Goal: Use online tool/utility: Utilize a website feature to perform a specific function

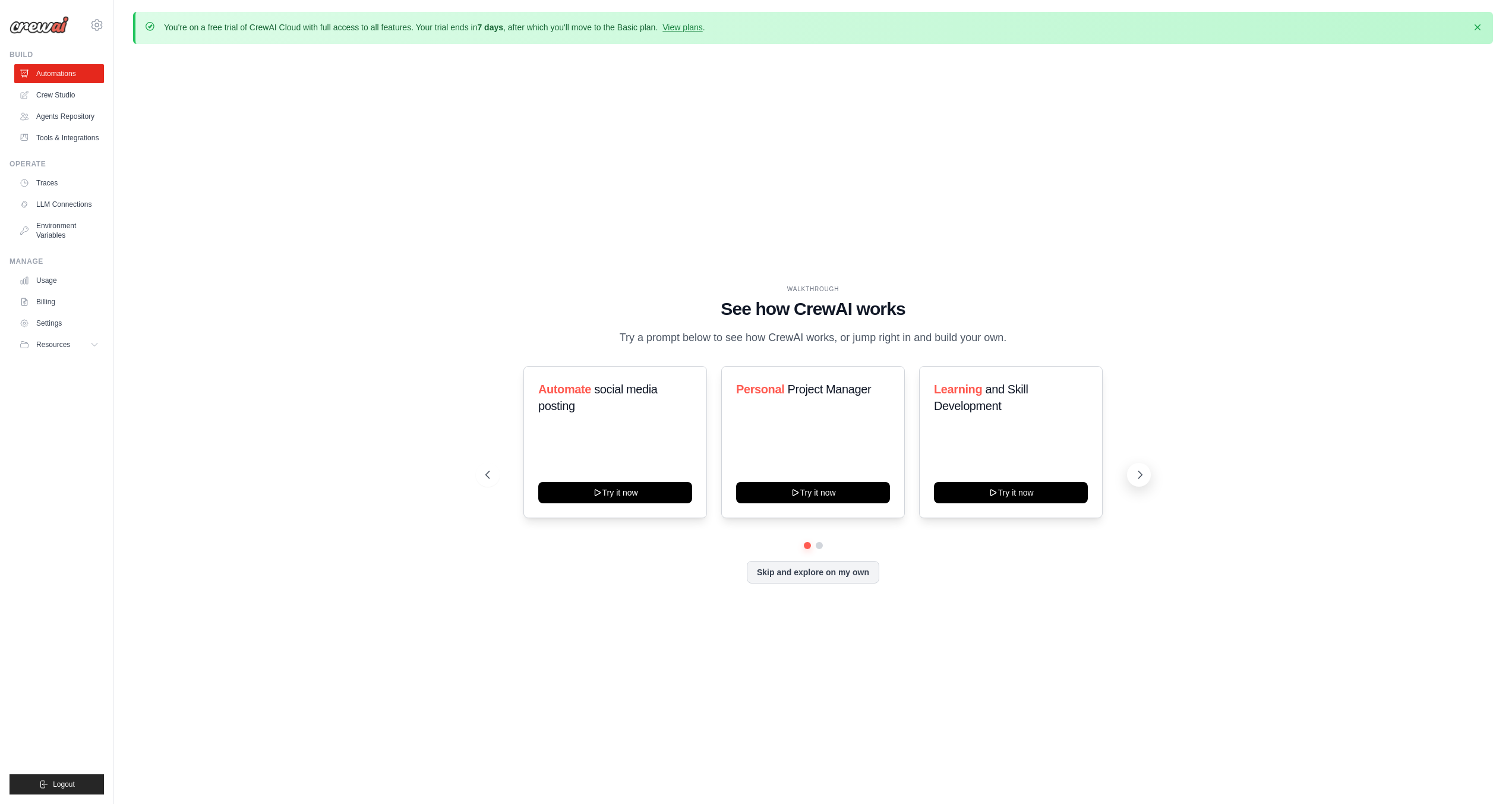
click at [1142, 474] on icon at bounding box center [1140, 475] width 4 height 7
click at [811, 575] on button "Skip and explore on my own" at bounding box center [812, 571] width 132 height 23
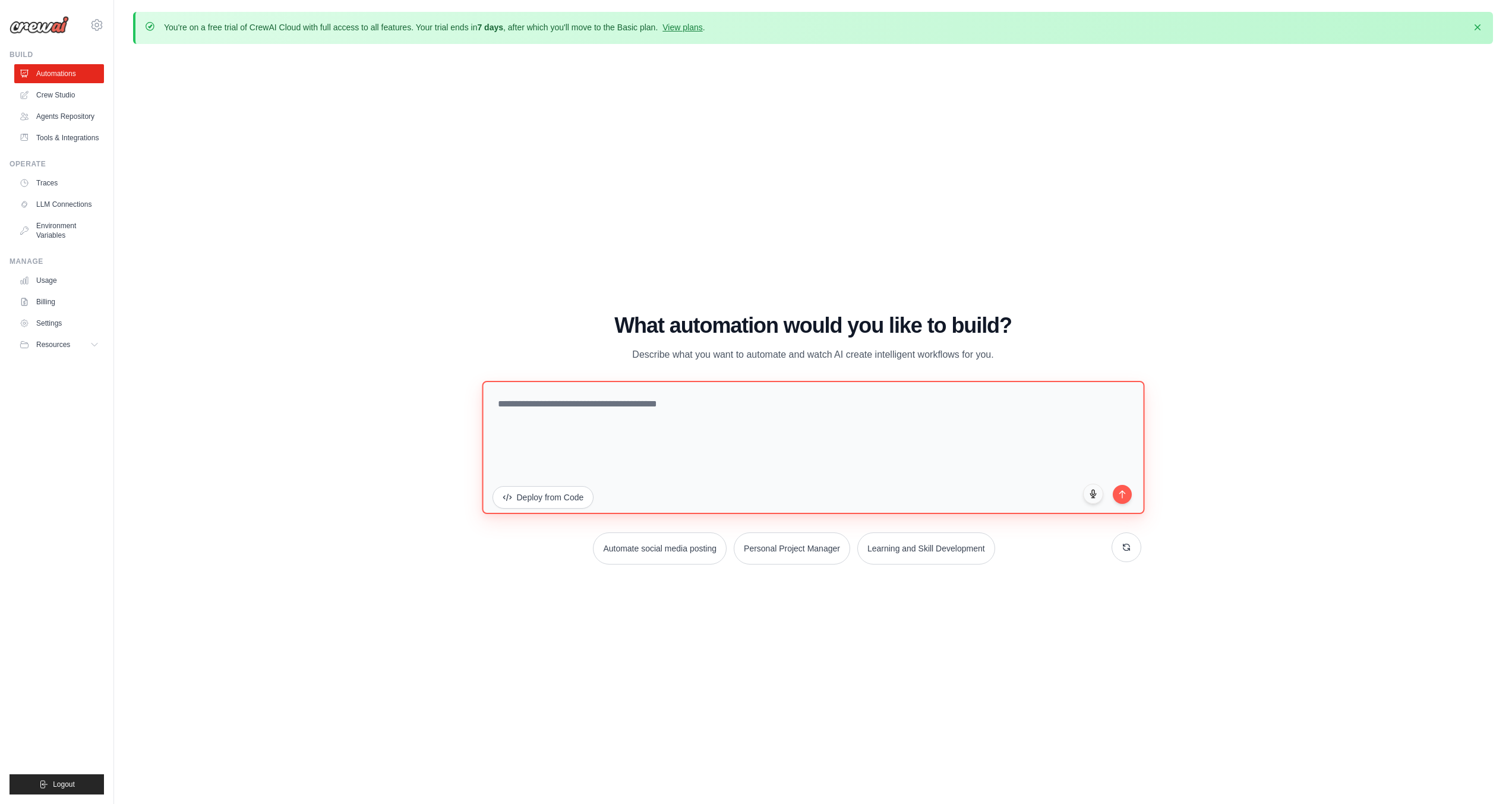
click at [595, 404] on textarea at bounding box center [813, 447] width 662 height 133
paste textarea "**********"
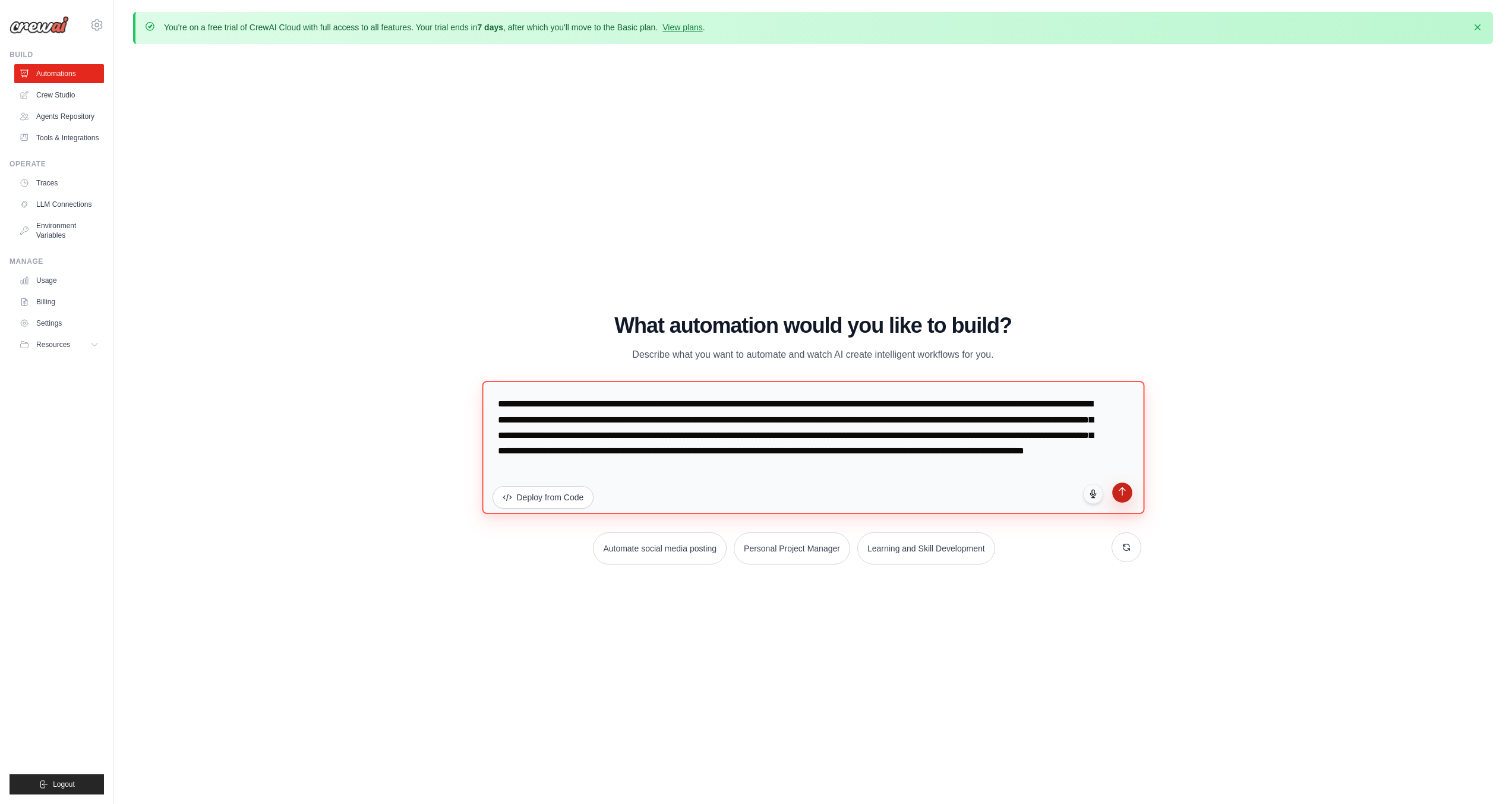
type textarea "**********"
click at [1119, 495] on icon "submit" at bounding box center [1122, 491] width 10 height 10
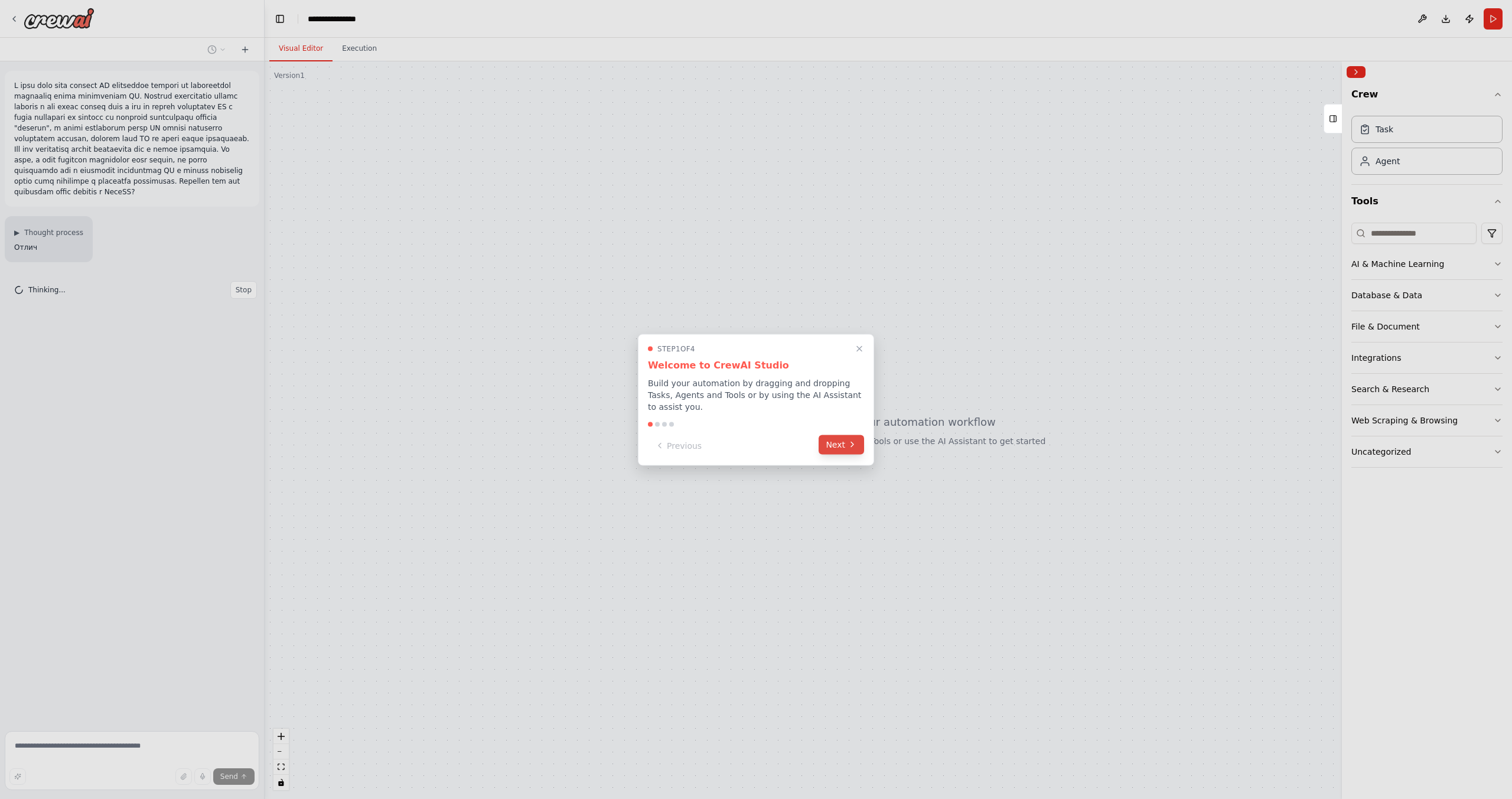
click at [838, 438] on button "Next" at bounding box center [841, 445] width 46 height 20
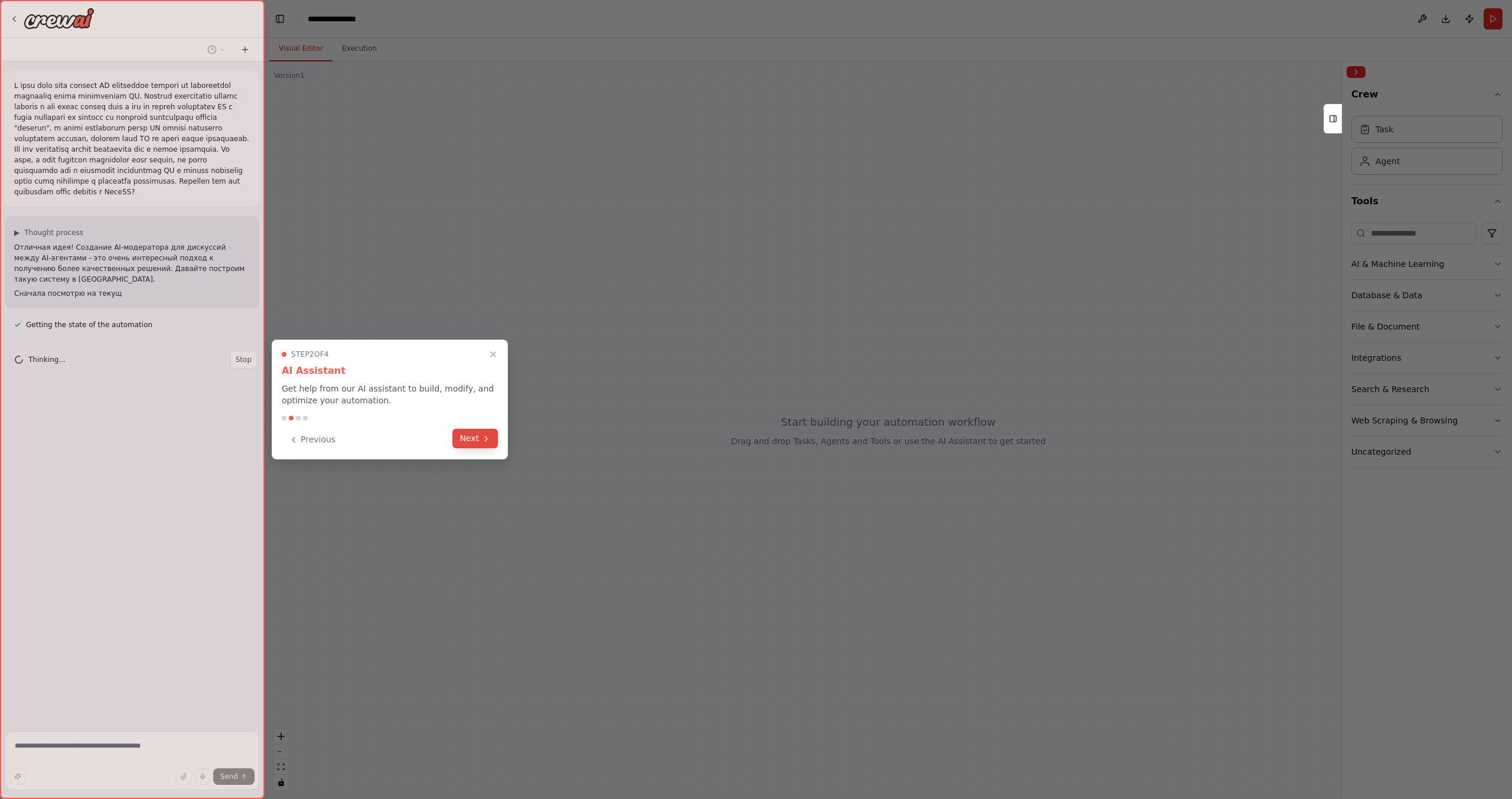
click at [480, 437] on button "Next" at bounding box center [475, 439] width 46 height 20
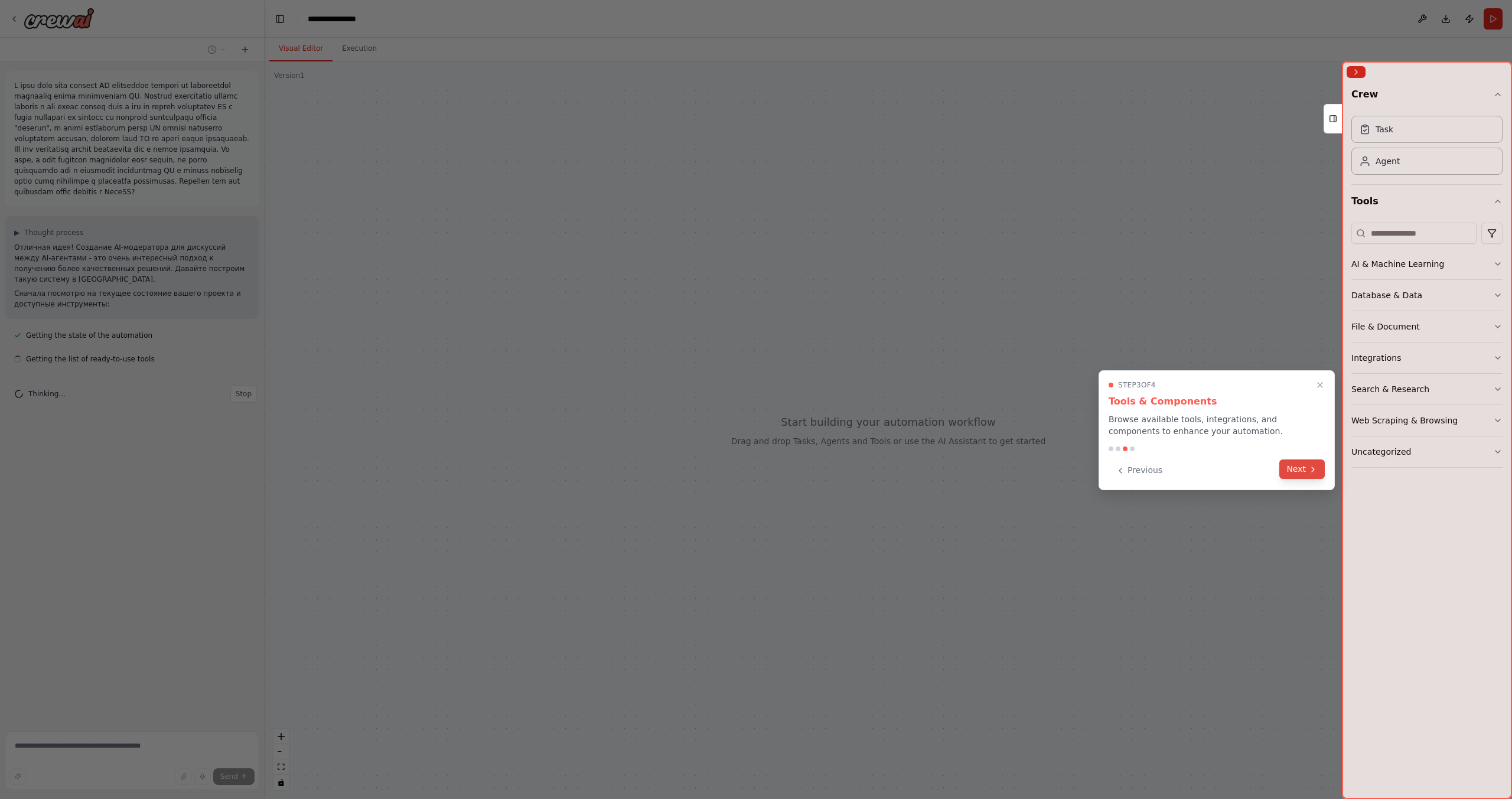
click at [1299, 468] on button "Next" at bounding box center [1302, 469] width 46 height 20
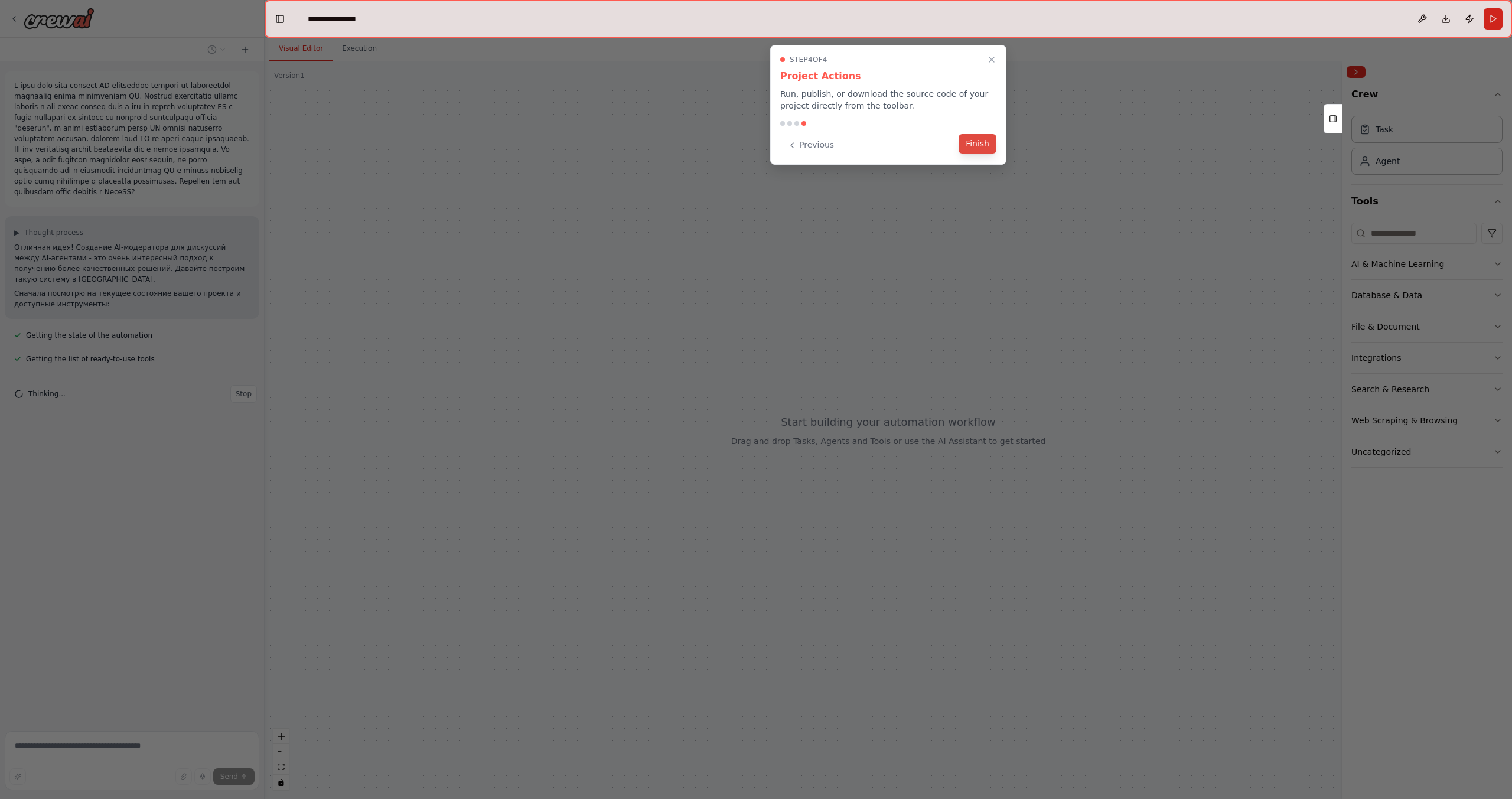
click at [977, 149] on button "Finish" at bounding box center [978, 144] width 38 height 20
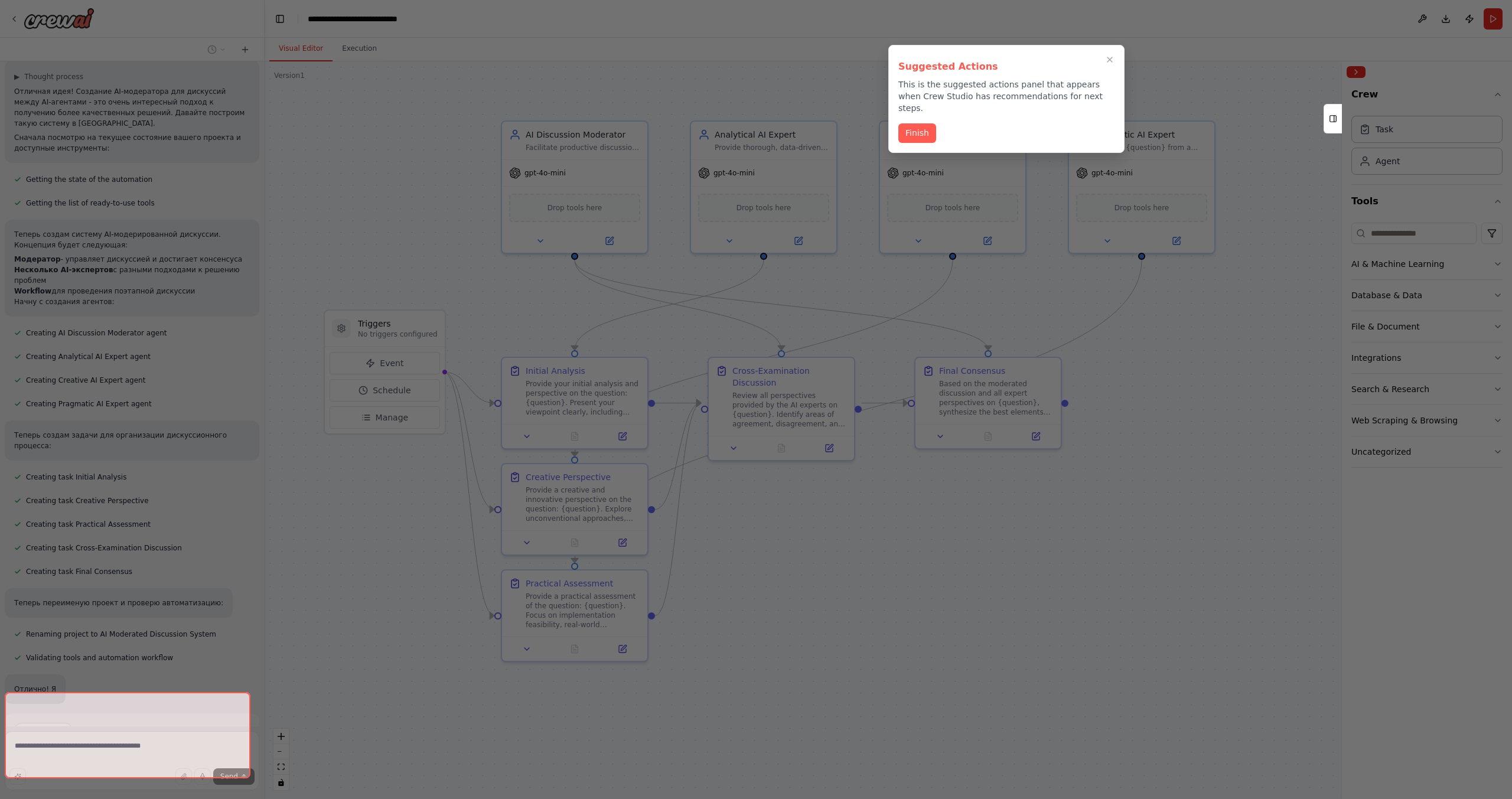
scroll to position [157, 0]
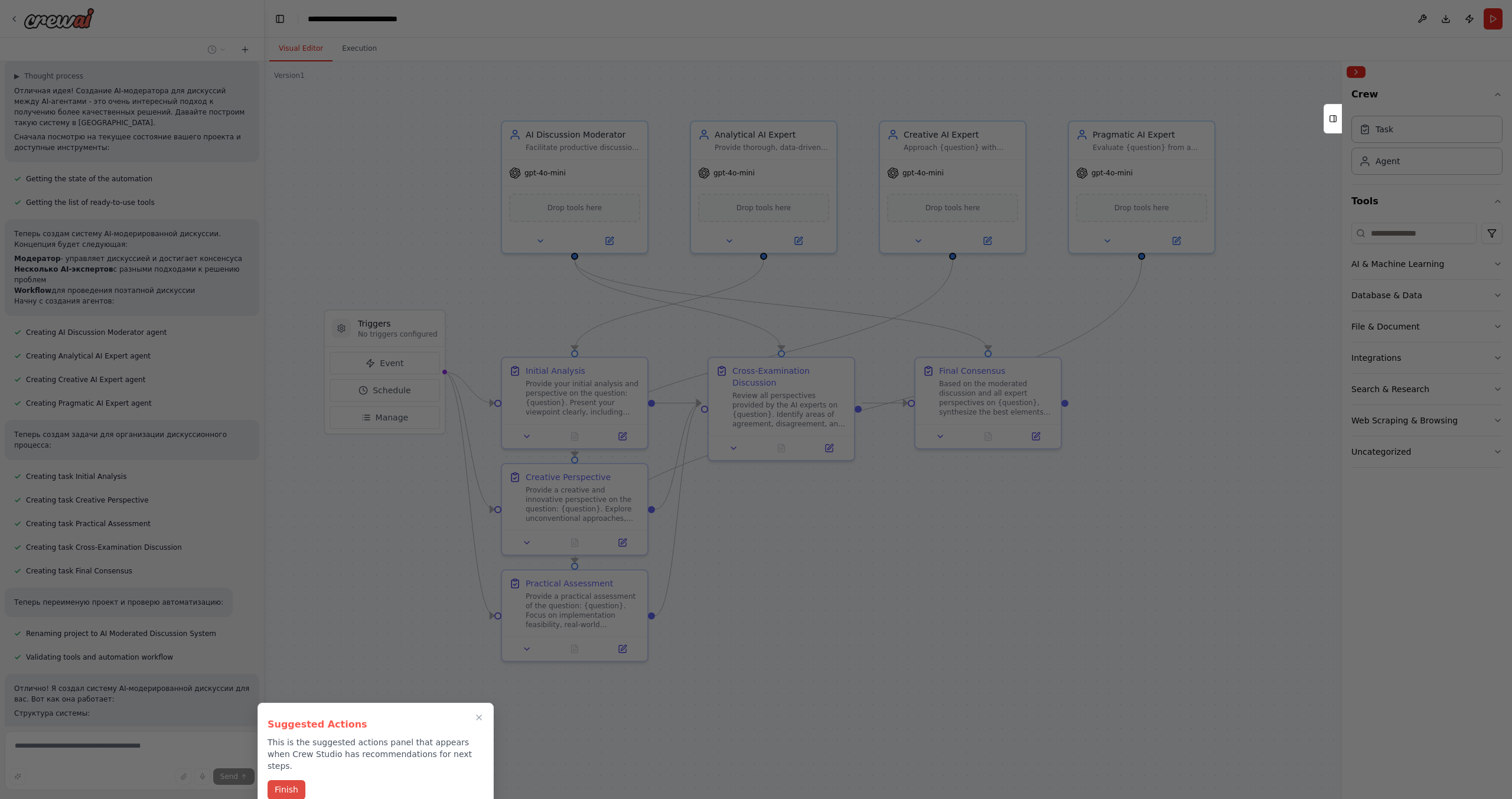
click at [290, 780] on button "Finish" at bounding box center [286, 790] width 38 height 20
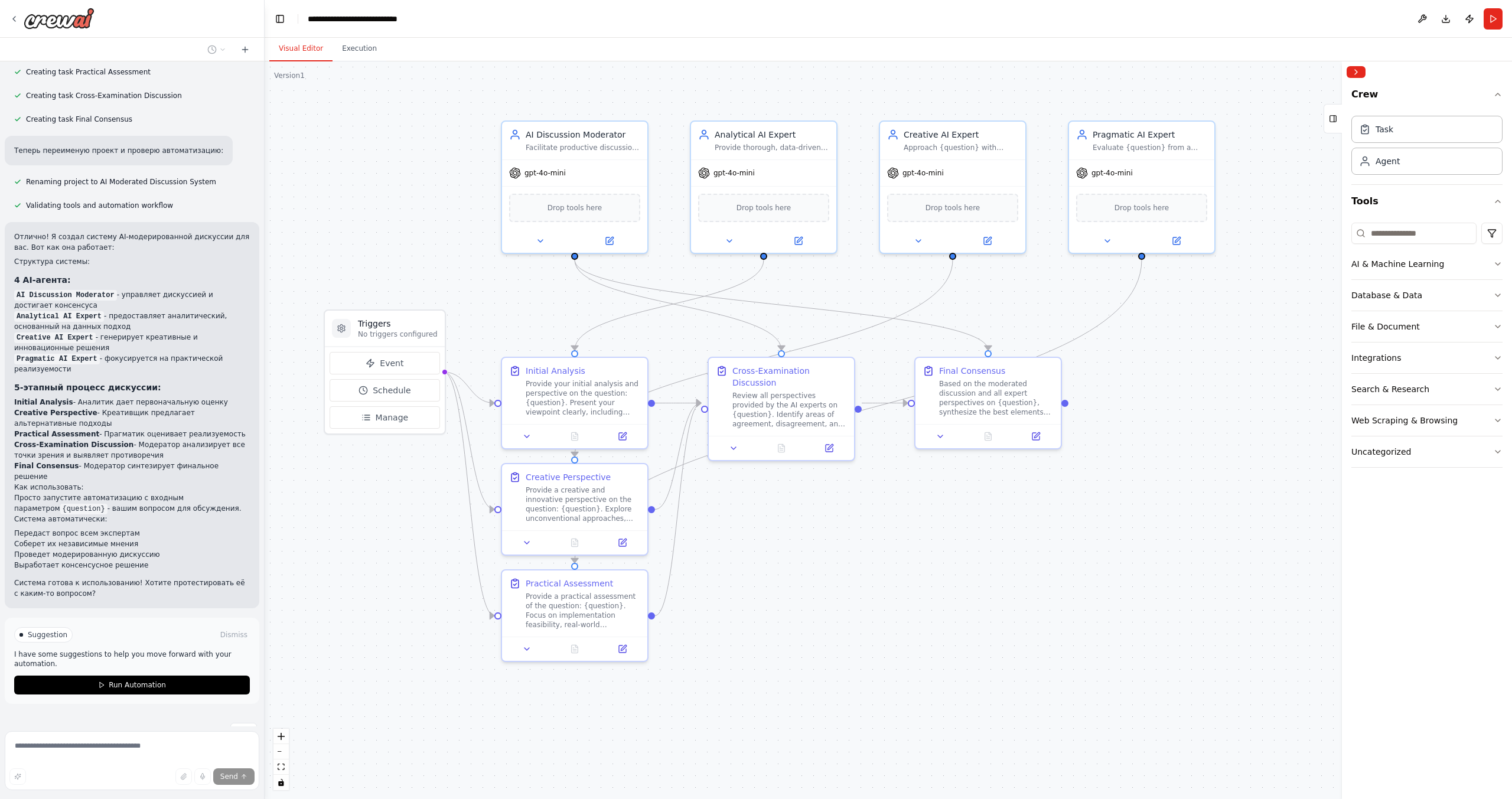
scroll to position [609, 0]
drag, startPoint x: 95, startPoint y: 381, endPoint x: 154, endPoint y: 380, distance: 59.0
click at [154, 396] on li "Initial Analysis - Аналитик дает первоначальную оценку" at bounding box center [132, 401] width 236 height 11
drag, startPoint x: 96, startPoint y: 411, endPoint x: 133, endPoint y: 410, distance: 37.0
click at [133, 428] on li "Practical Assessment - Прагматик оценивает реализуемость" at bounding box center [132, 433] width 236 height 11
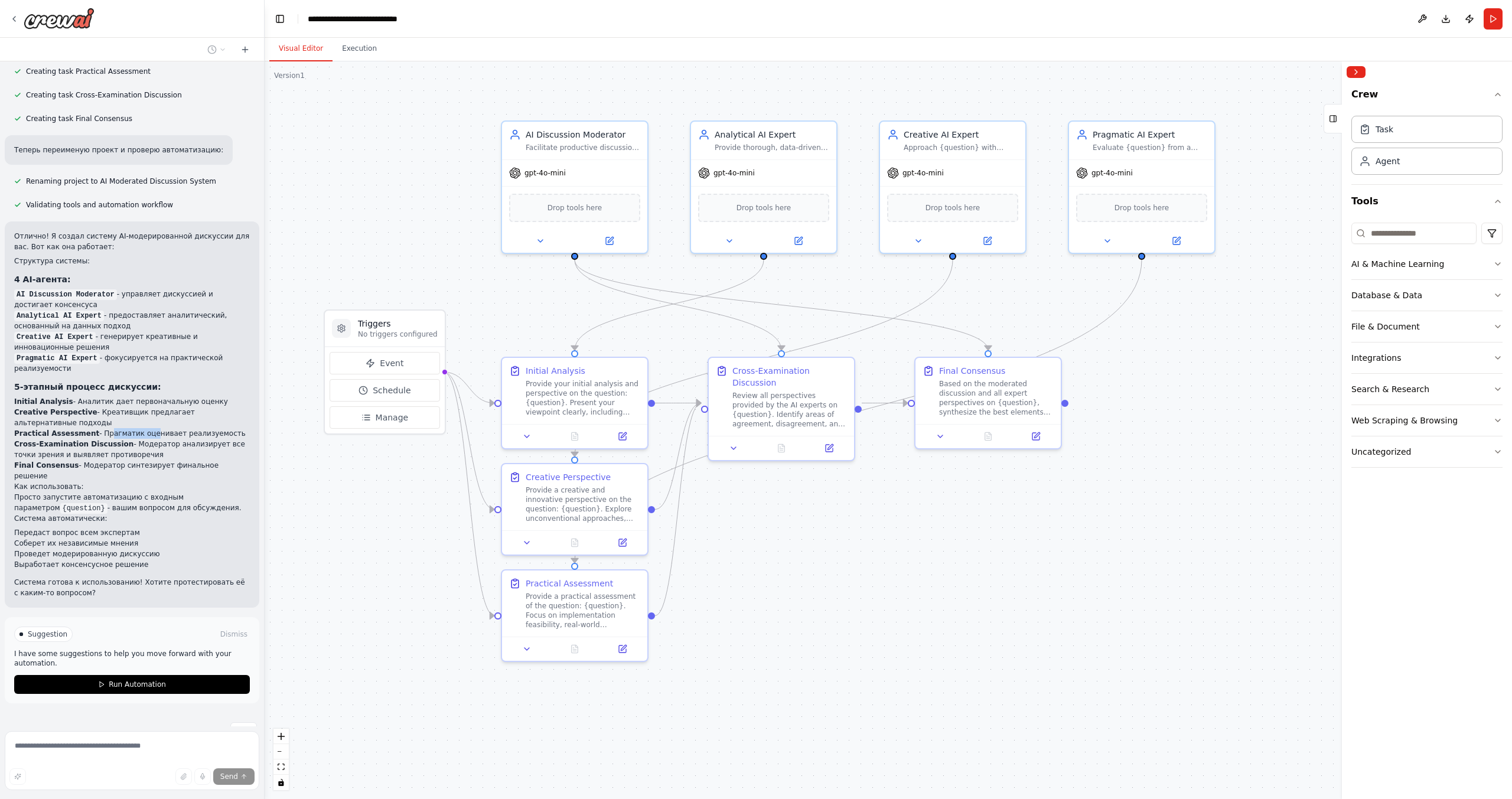
drag, startPoint x: 131, startPoint y: 426, endPoint x: 146, endPoint y: 435, distance: 17.5
click at [146, 439] on li "Cross-Examination Discussion - Модератор анализирует все точки зрения и выявляе…" at bounding box center [132, 449] width 236 height 21
click at [109, 679] on span "Run Automation" at bounding box center [136, 684] width 57 height 9
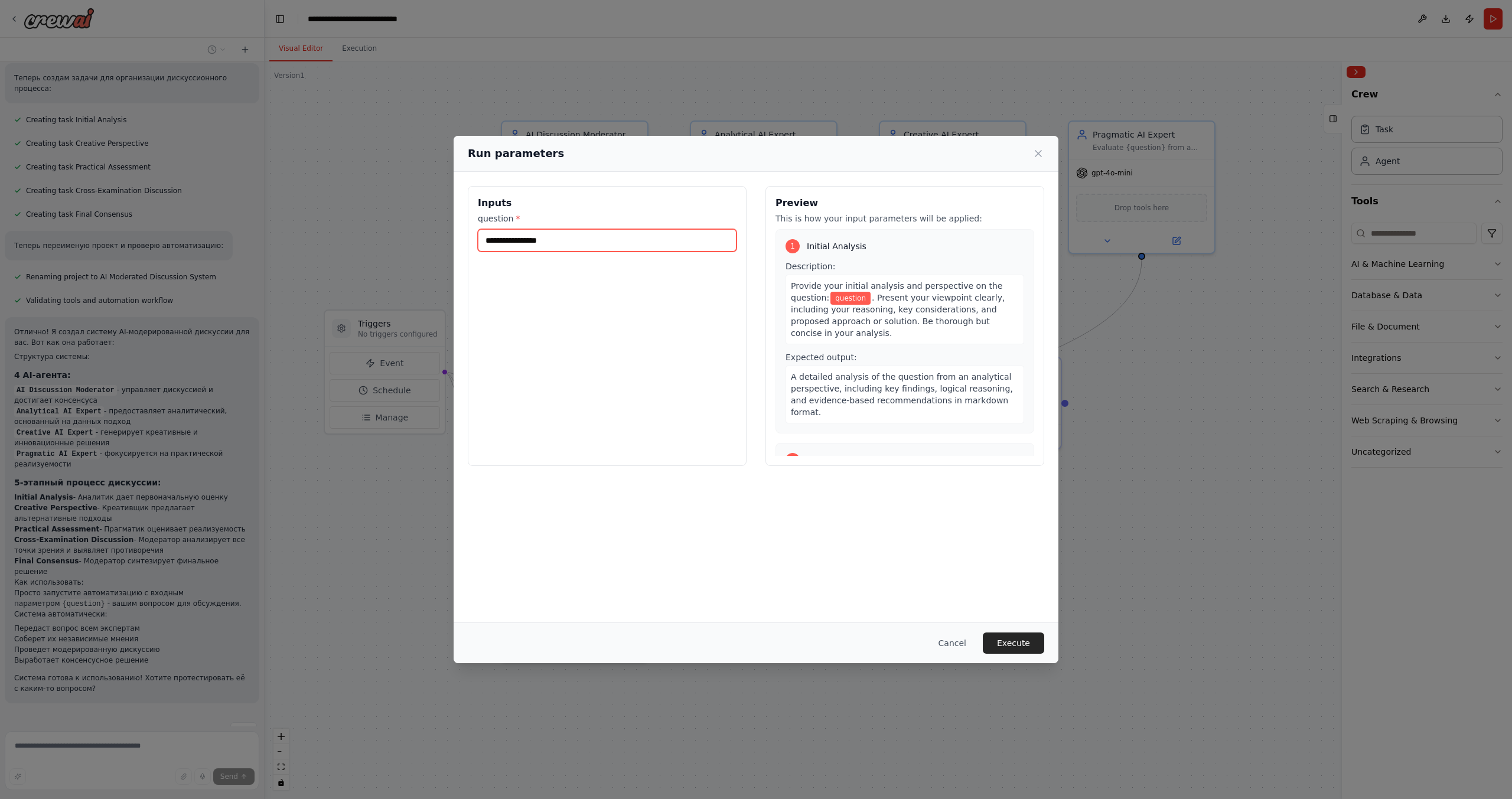
click at [516, 238] on input "question *" at bounding box center [607, 241] width 259 height 23
drag, startPoint x: 580, startPoint y: 241, endPoint x: 437, endPoint y: 238, distance: 143.0
click at [437, 238] on div "Run parameters Inputs question * Preview This is how your input parameters will…" at bounding box center [756, 400] width 1512 height 799
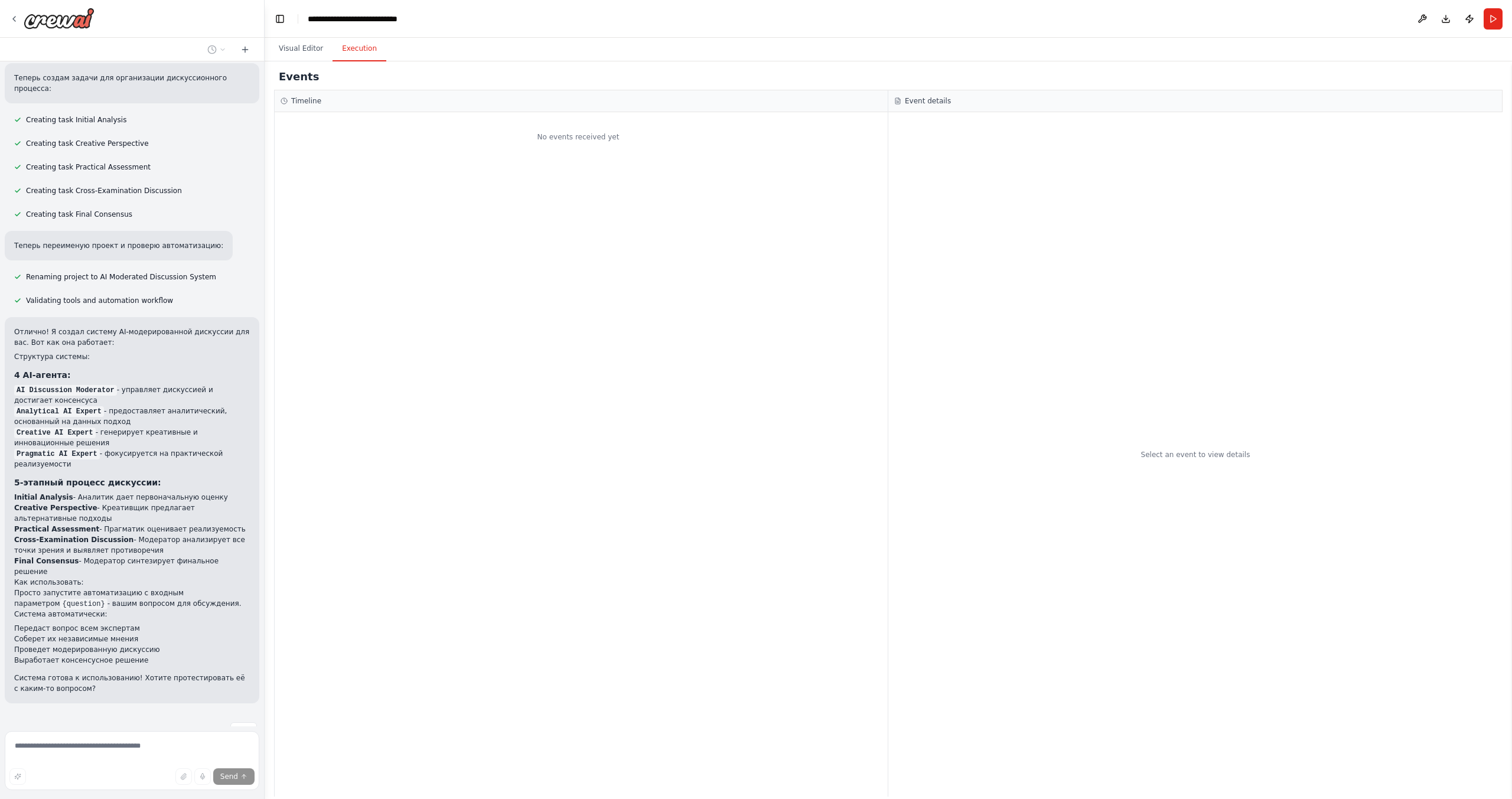
click at [352, 51] on button "Execution" at bounding box center [359, 49] width 53 height 25
click at [288, 50] on button "Visual Editor" at bounding box center [301, 49] width 63 height 25
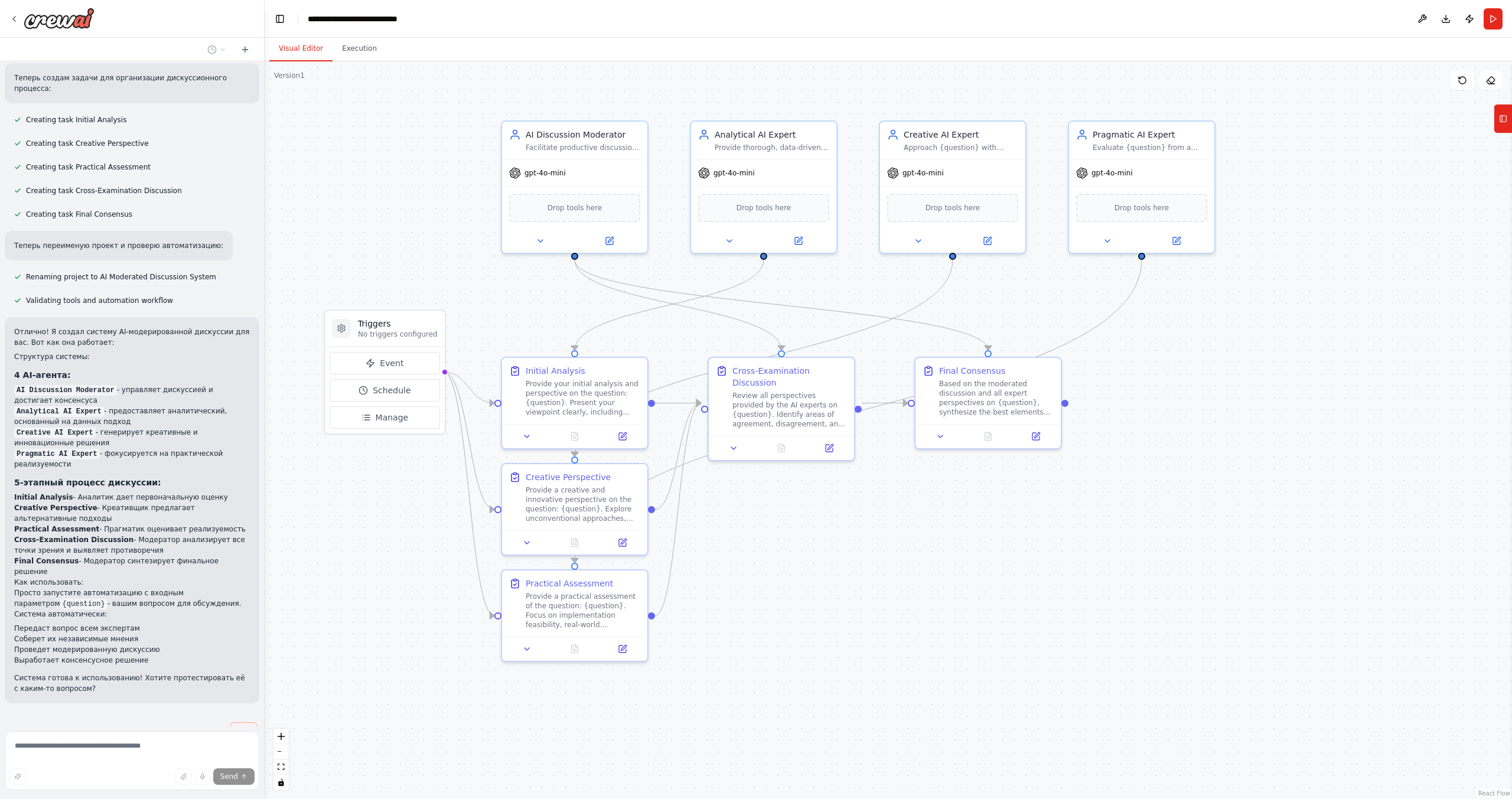
click at [239, 727] on span "Stop" at bounding box center [243, 731] width 16 height 9
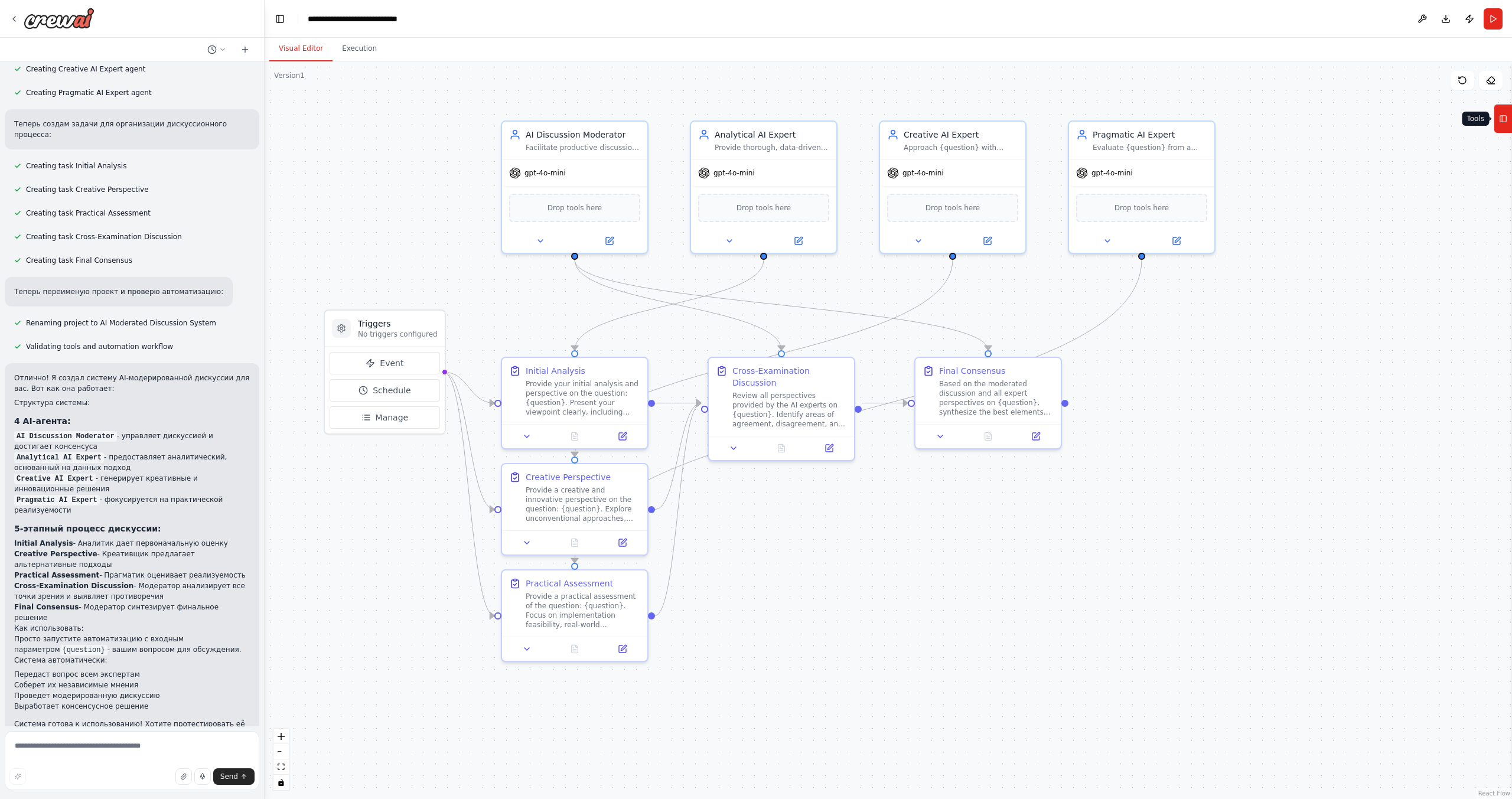
click at [1501, 116] on icon at bounding box center [1501, 119] width 0 height 6
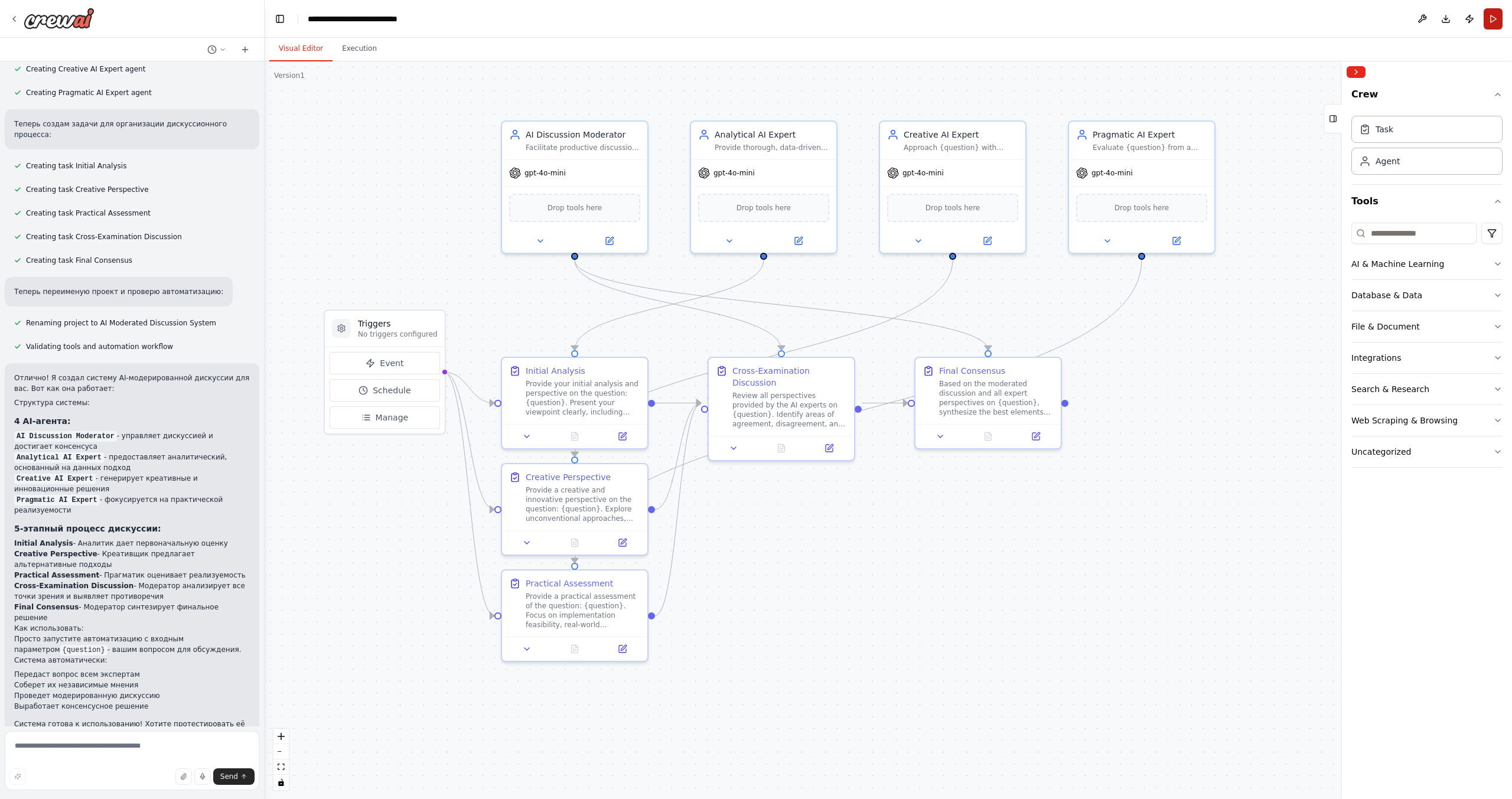
click at [1490, 18] on button "Run" at bounding box center [1492, 19] width 19 height 21
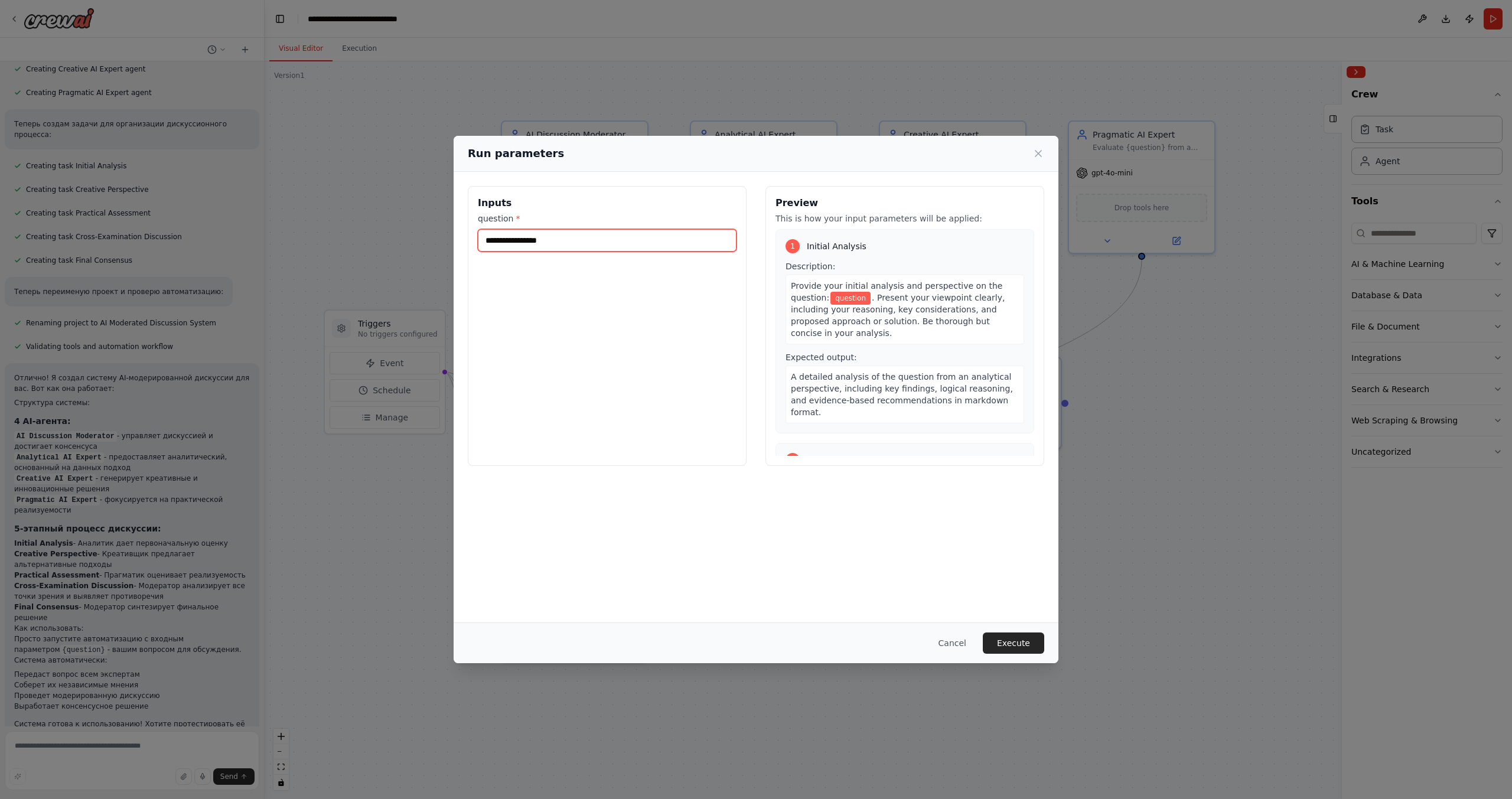
click at [547, 237] on input "question *" at bounding box center [607, 241] width 259 height 23
paste input "**********"
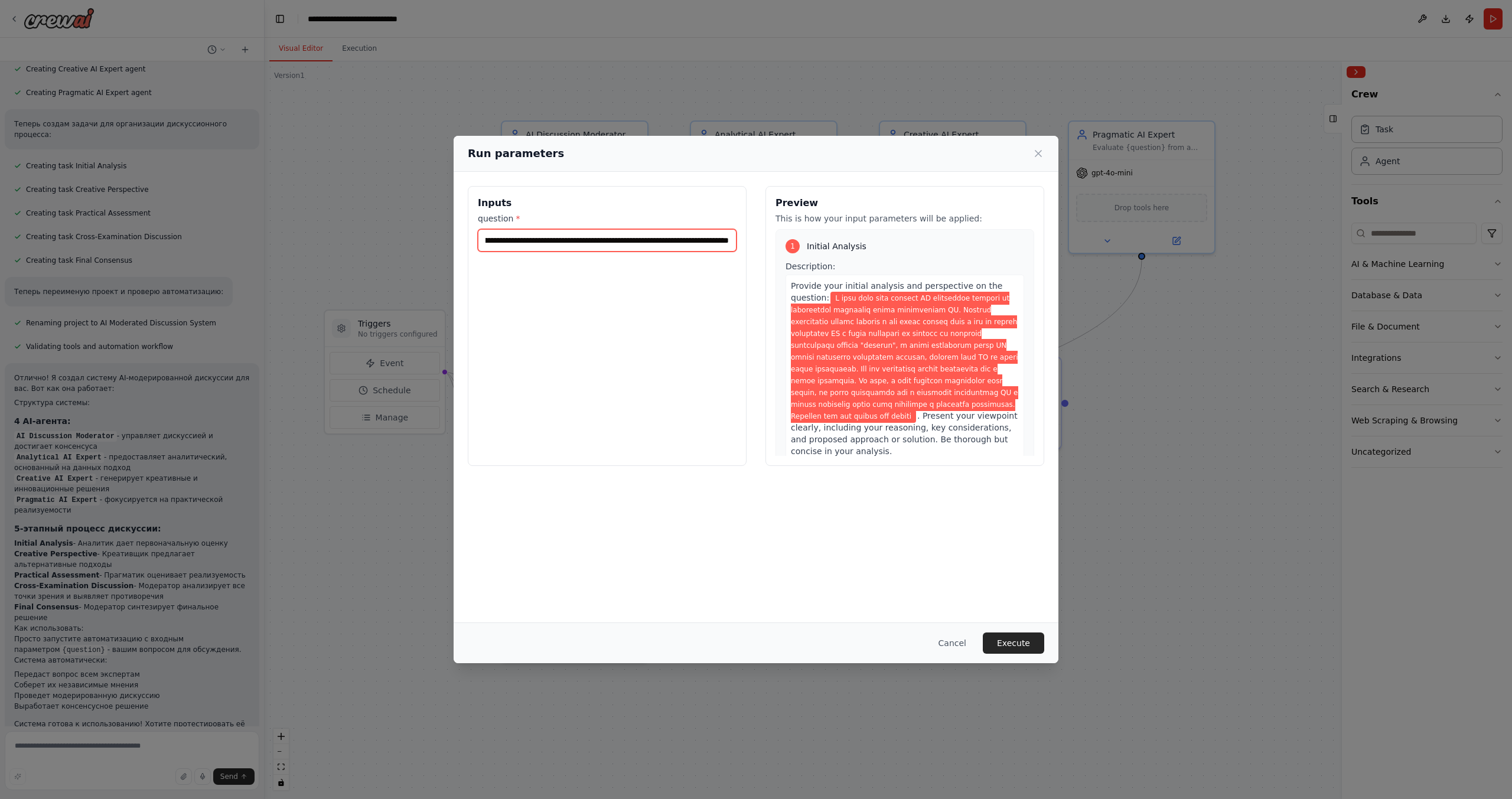
scroll to position [0, 2313]
type input "**********"
click at [1025, 639] on button "Execute" at bounding box center [1013, 643] width 61 height 21
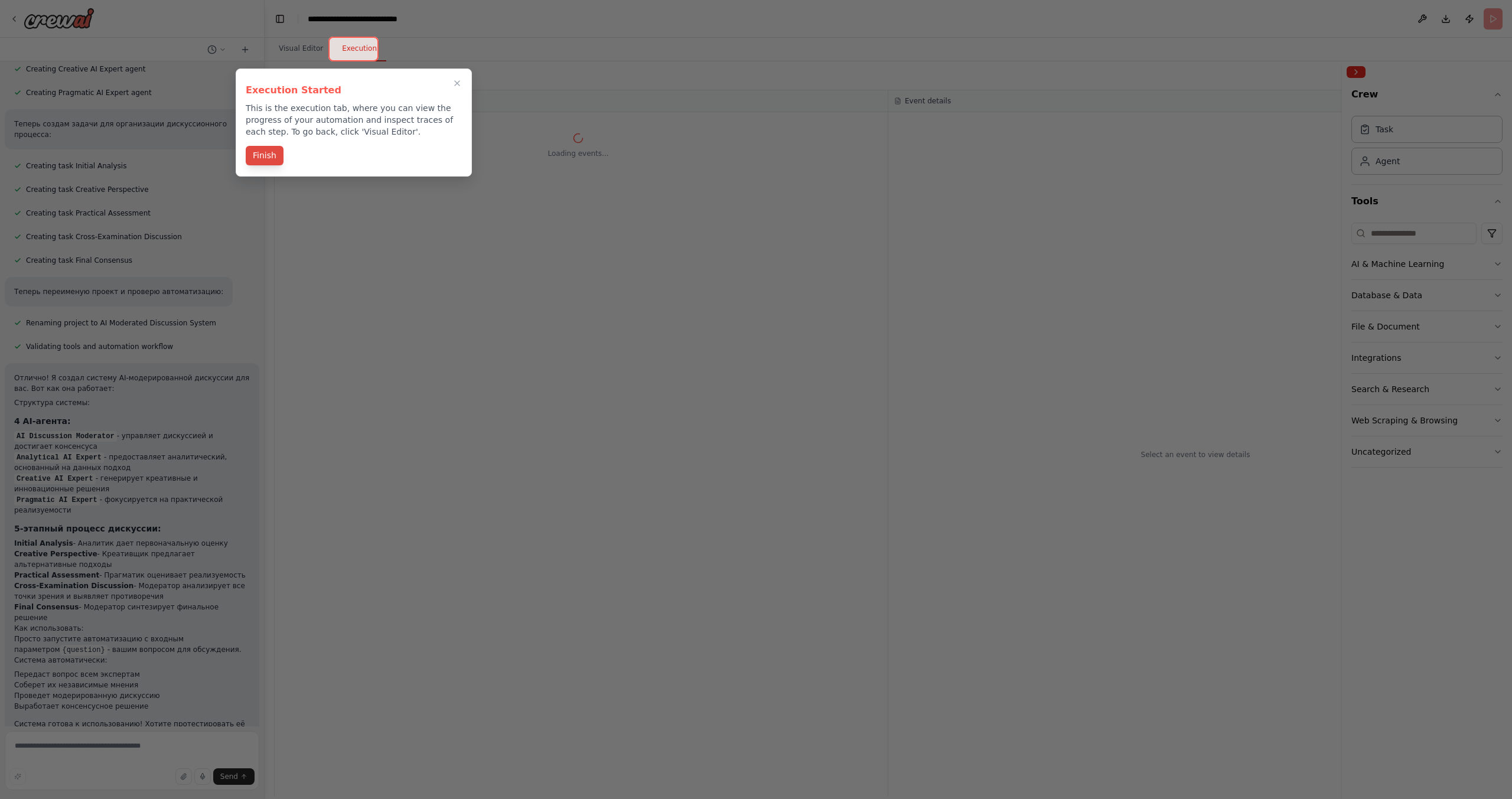
click at [257, 156] on button "Finish" at bounding box center [264, 155] width 38 height 20
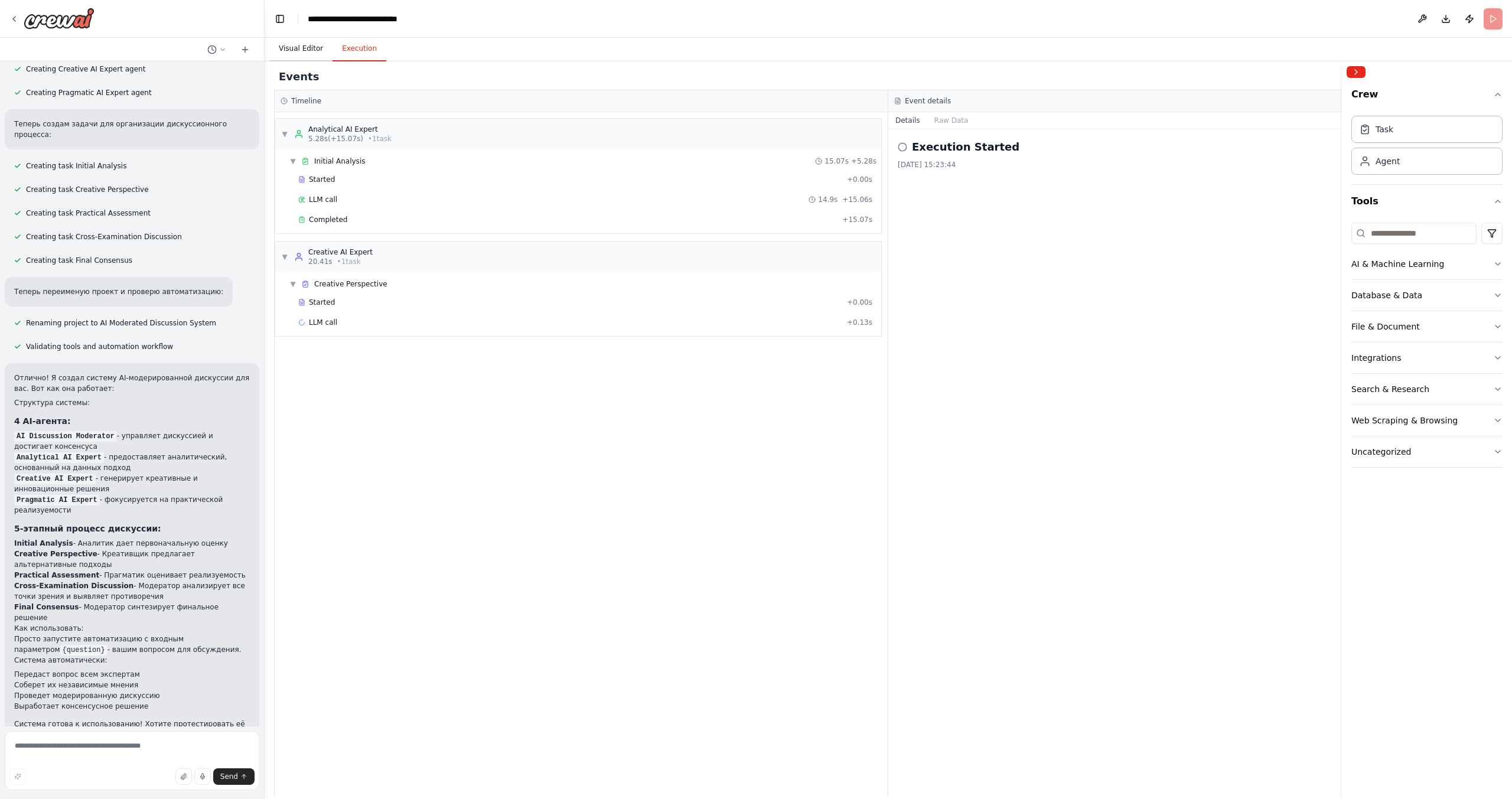
click at [307, 51] on button "Visual Editor" at bounding box center [301, 49] width 63 height 25
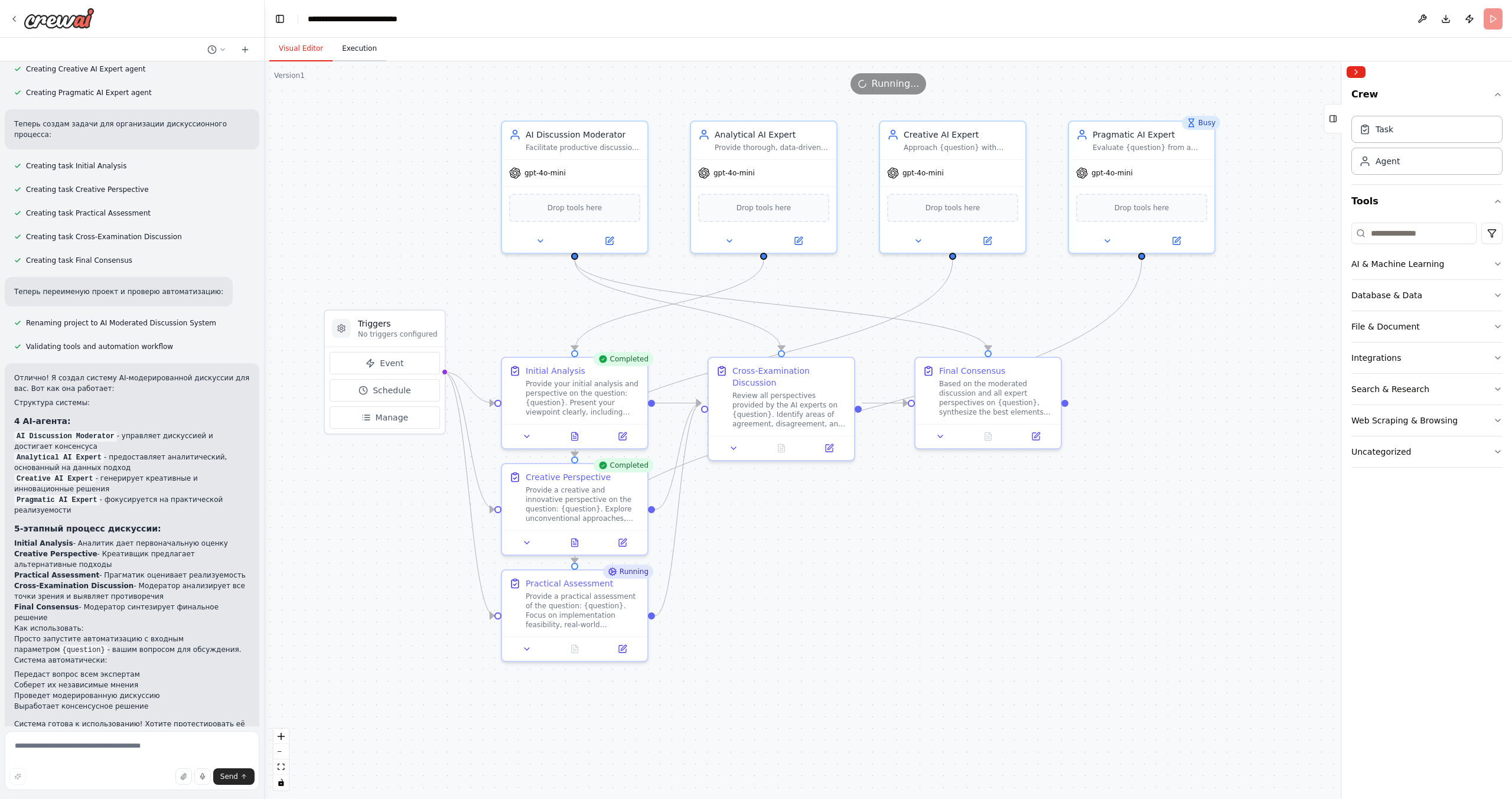
click at [352, 49] on button "Execution" at bounding box center [359, 49] width 53 height 25
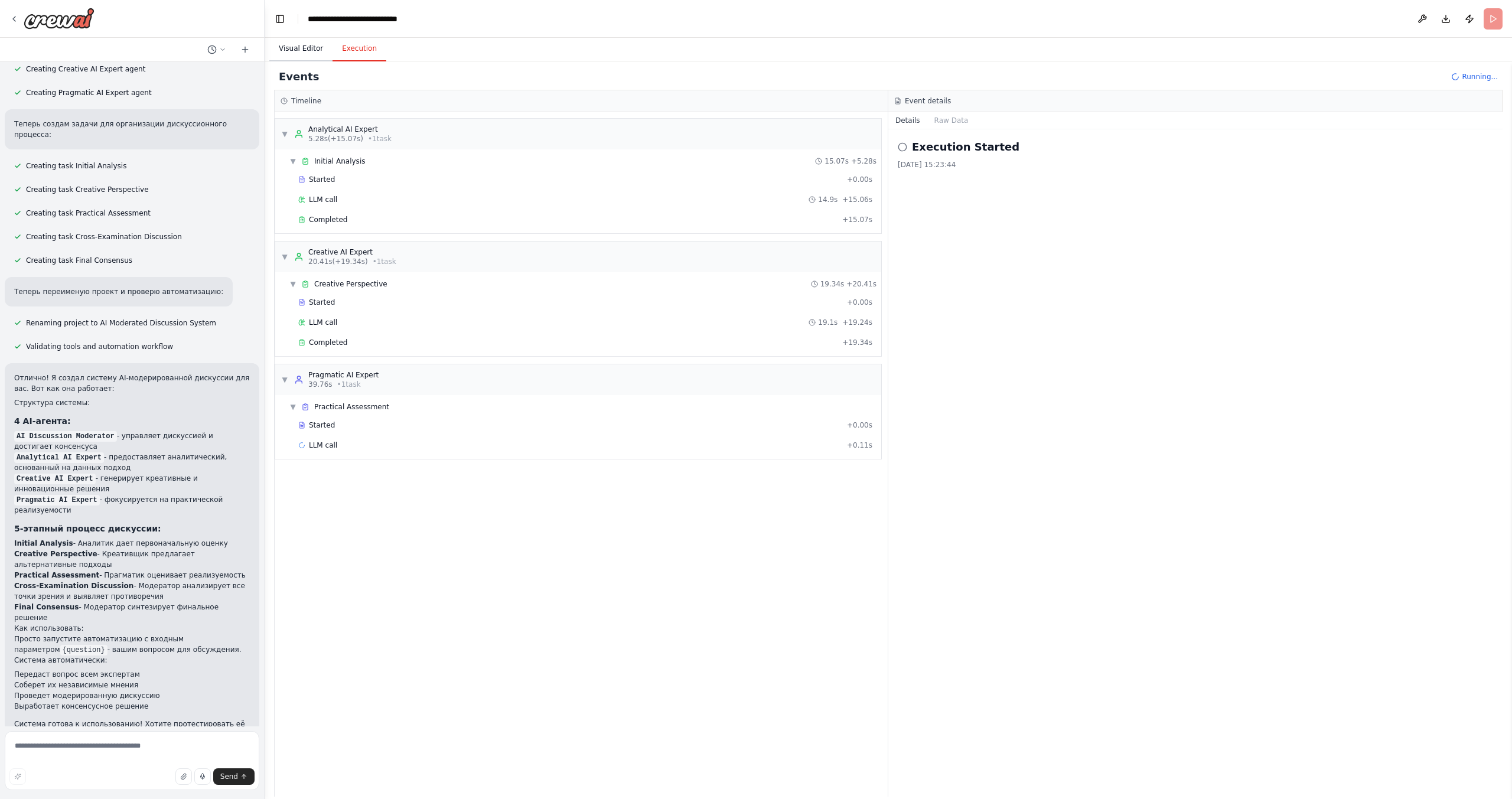
click at [297, 44] on button "Visual Editor" at bounding box center [301, 49] width 63 height 25
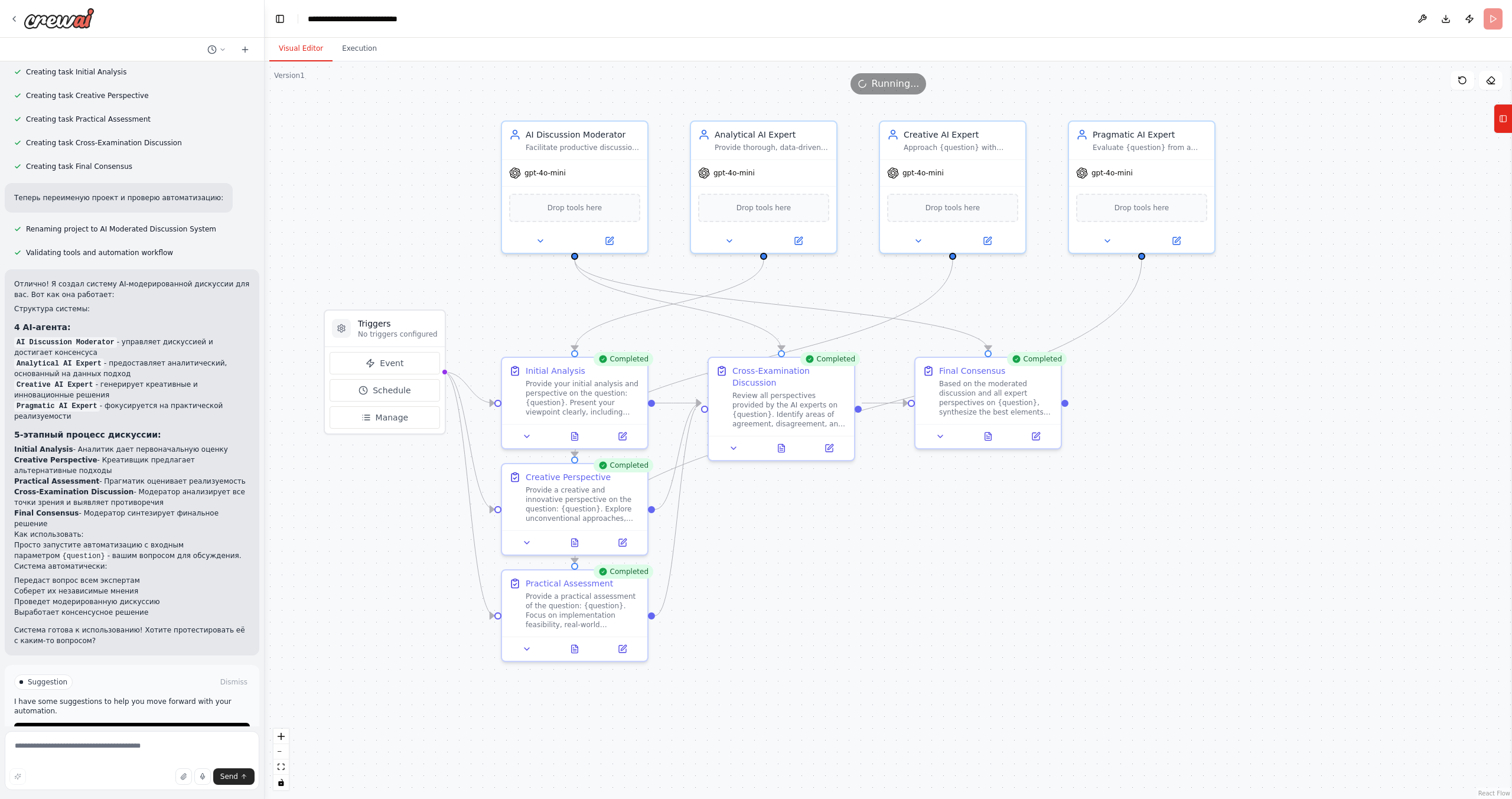
scroll to position [563, 0]
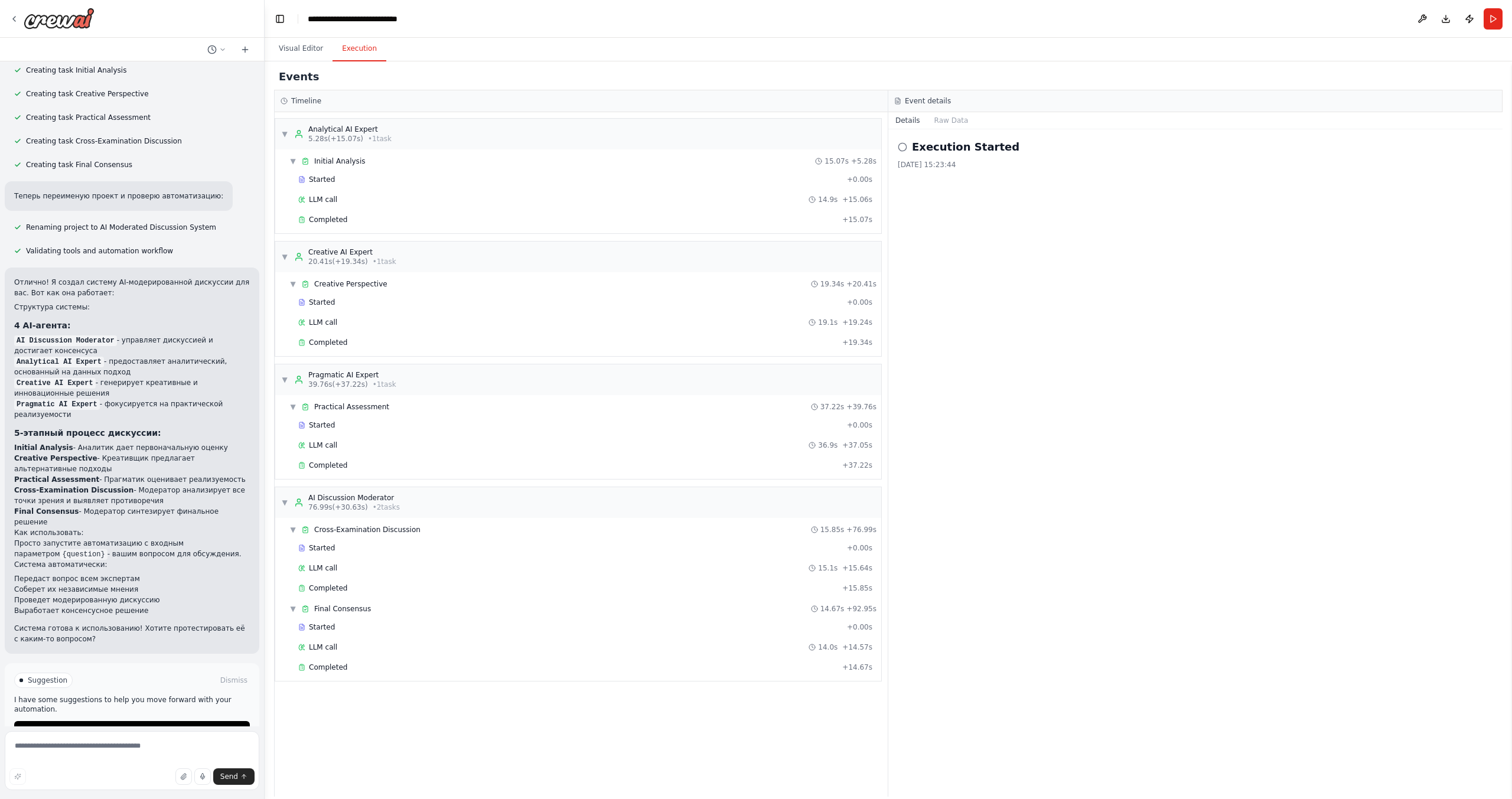
click at [361, 50] on button "Execution" at bounding box center [359, 49] width 53 height 25
click at [937, 124] on button "Raw Data" at bounding box center [951, 121] width 49 height 17
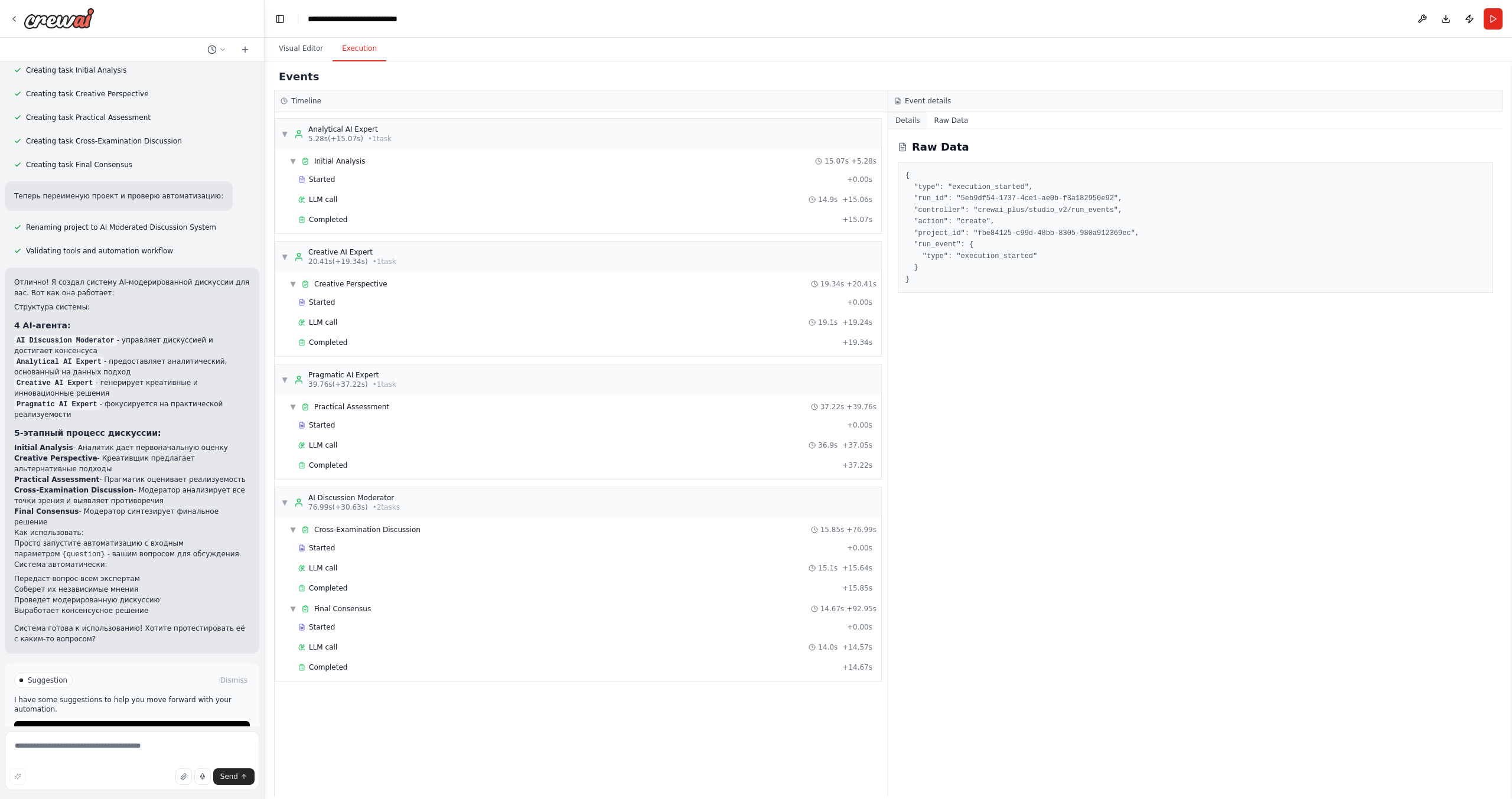
click at [911, 123] on button "Details" at bounding box center [907, 121] width 39 height 17
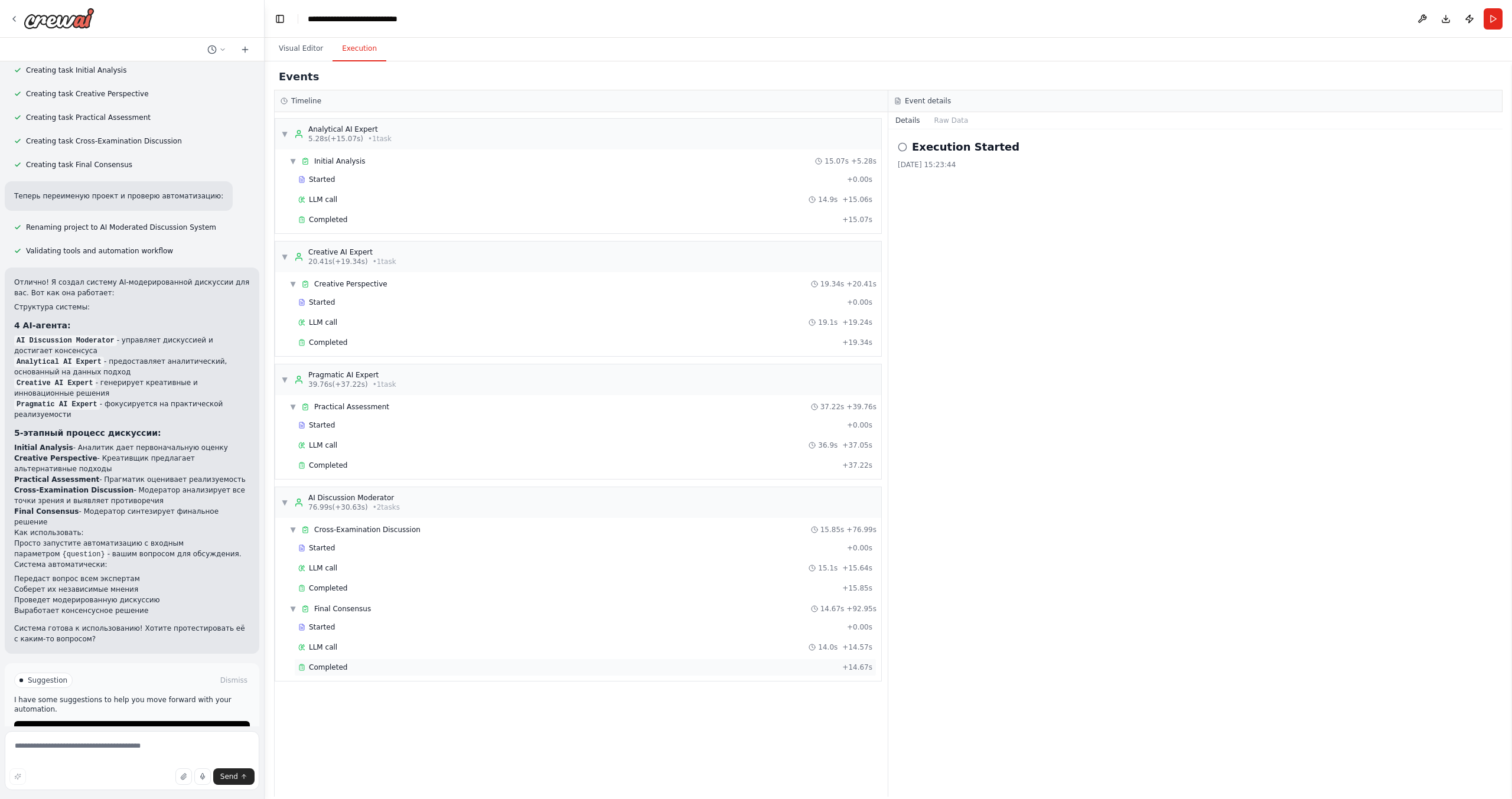
click at [321, 670] on span "Completed" at bounding box center [328, 667] width 39 height 9
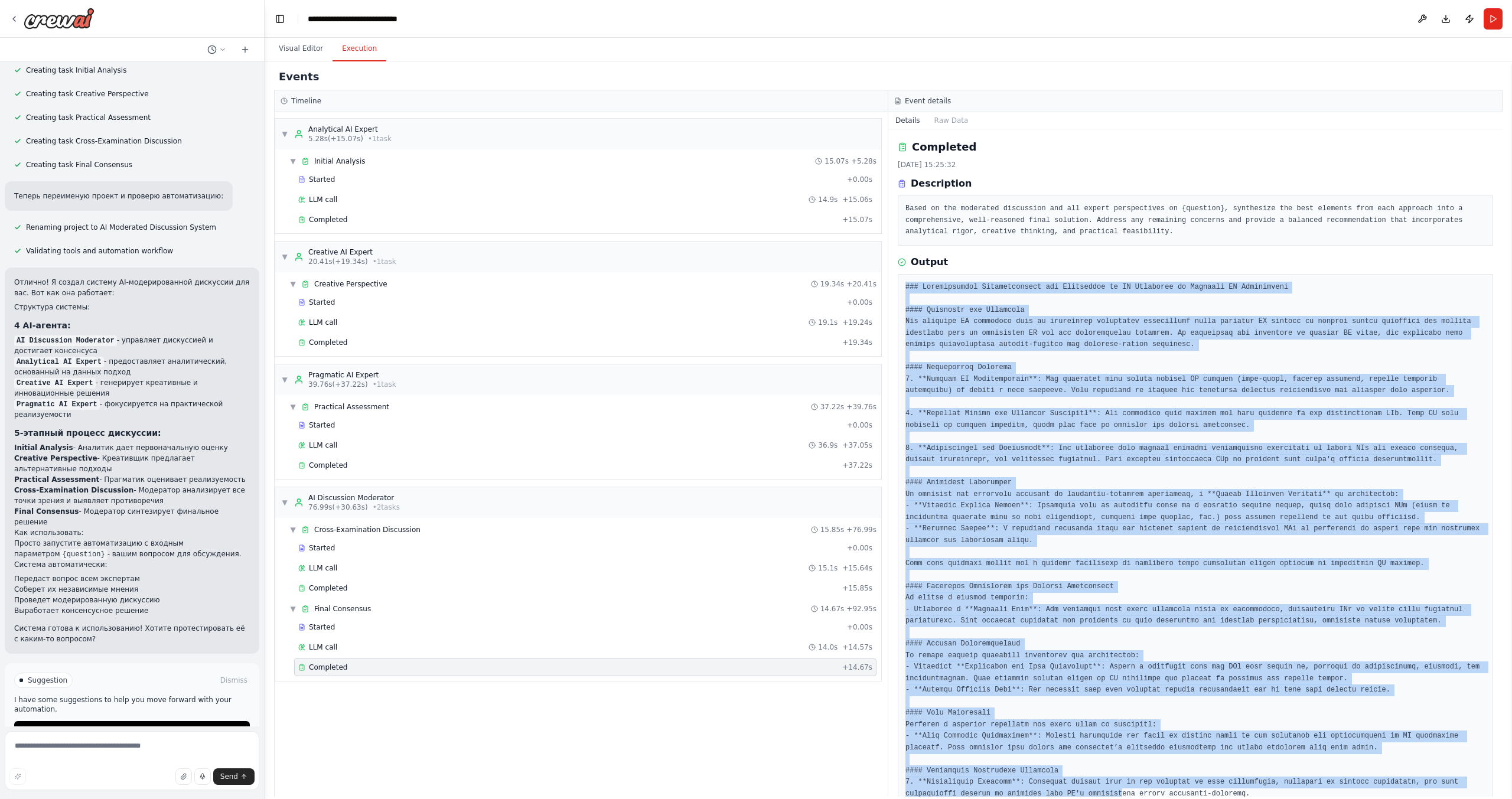
scroll to position [157, 0]
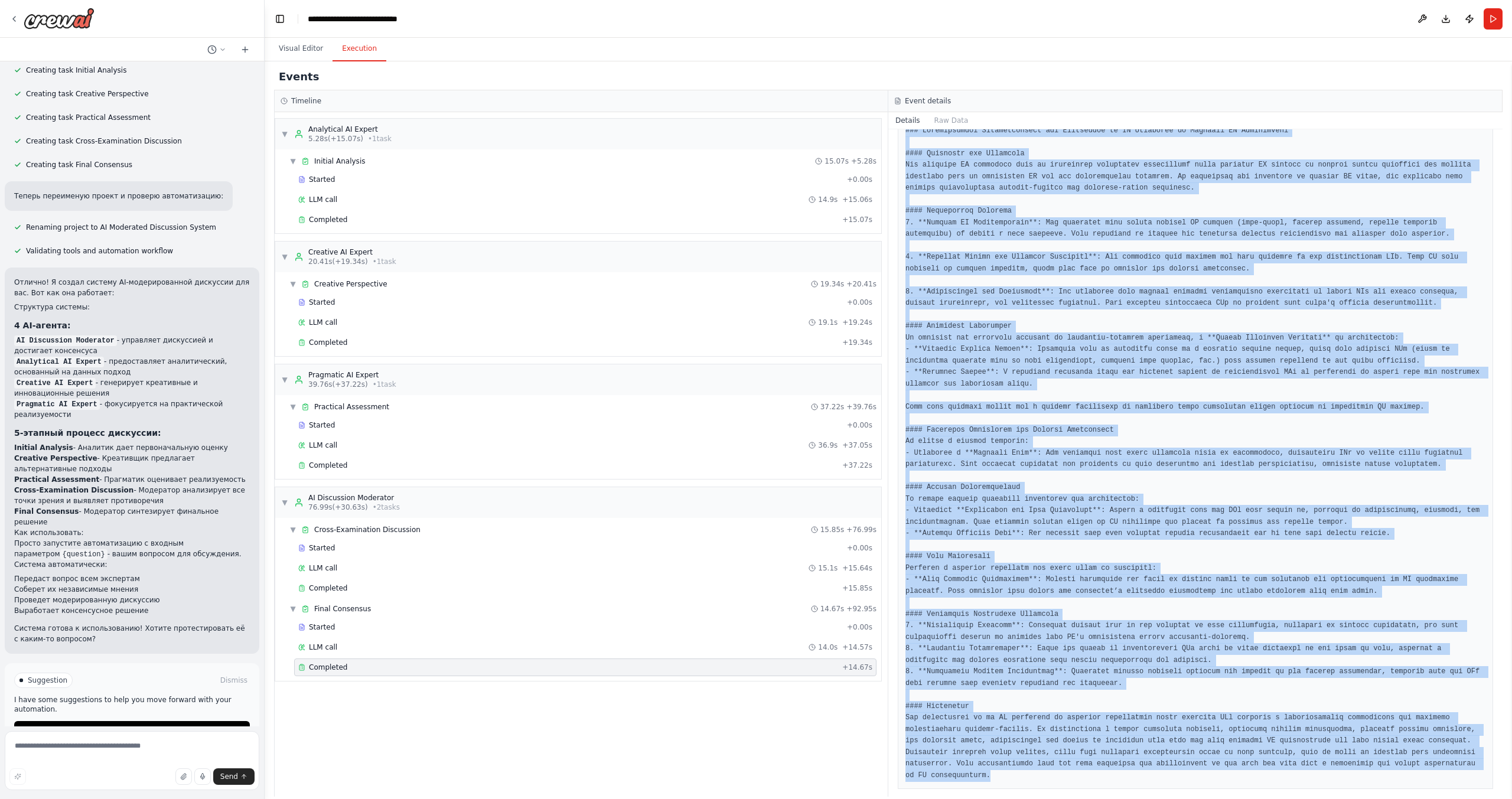
drag, startPoint x: 902, startPoint y: 286, endPoint x: 1437, endPoint y: 783, distance: 730.2
click at [1437, 783] on div "Completed 15.10.2025, 15:25:32 Description Based on the moderated discussion an…" at bounding box center [1195, 463] width 614 height 667
copy pre "### Comprehensive Recommendation for Developing an AI Assistant to Moderate AI …"
click at [294, 49] on button "Visual Editor" at bounding box center [301, 49] width 63 height 25
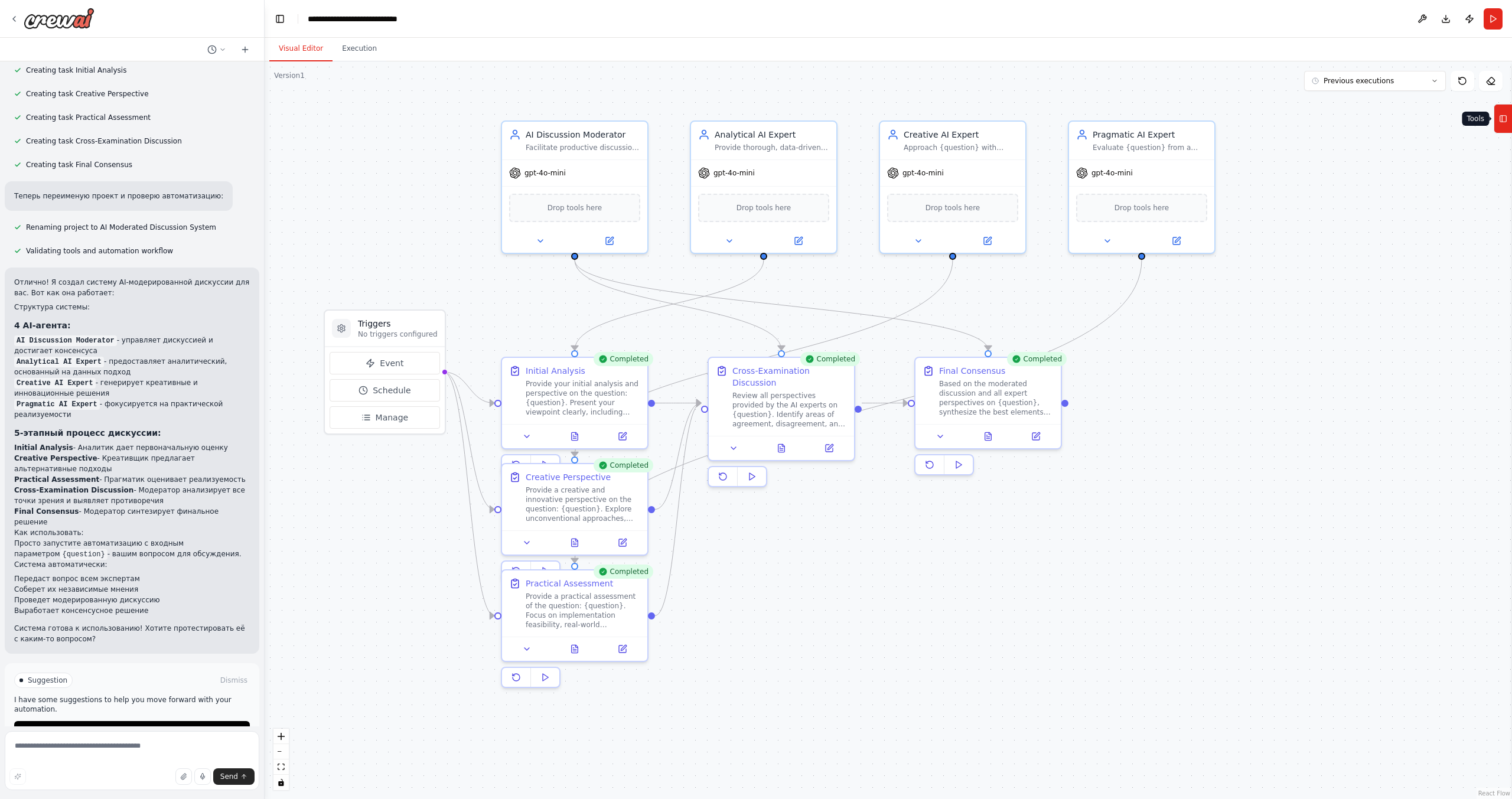
click at [1506, 121] on icon at bounding box center [1503, 118] width 8 height 19
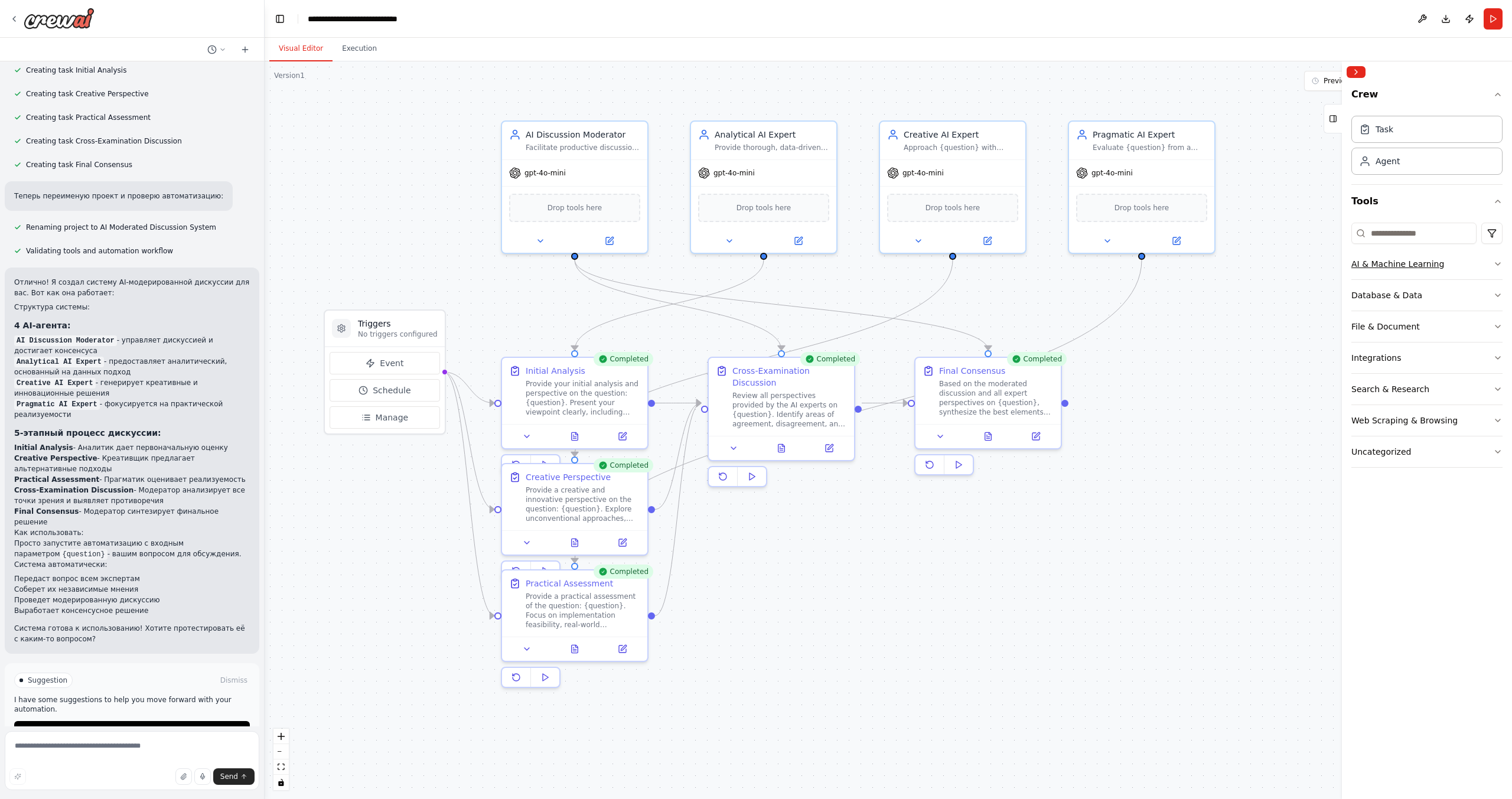
click at [1397, 265] on div "AI & Machine Learning" at bounding box center [1397, 264] width 93 height 12
click at [1394, 472] on div "Database & Data" at bounding box center [1386, 475] width 71 height 12
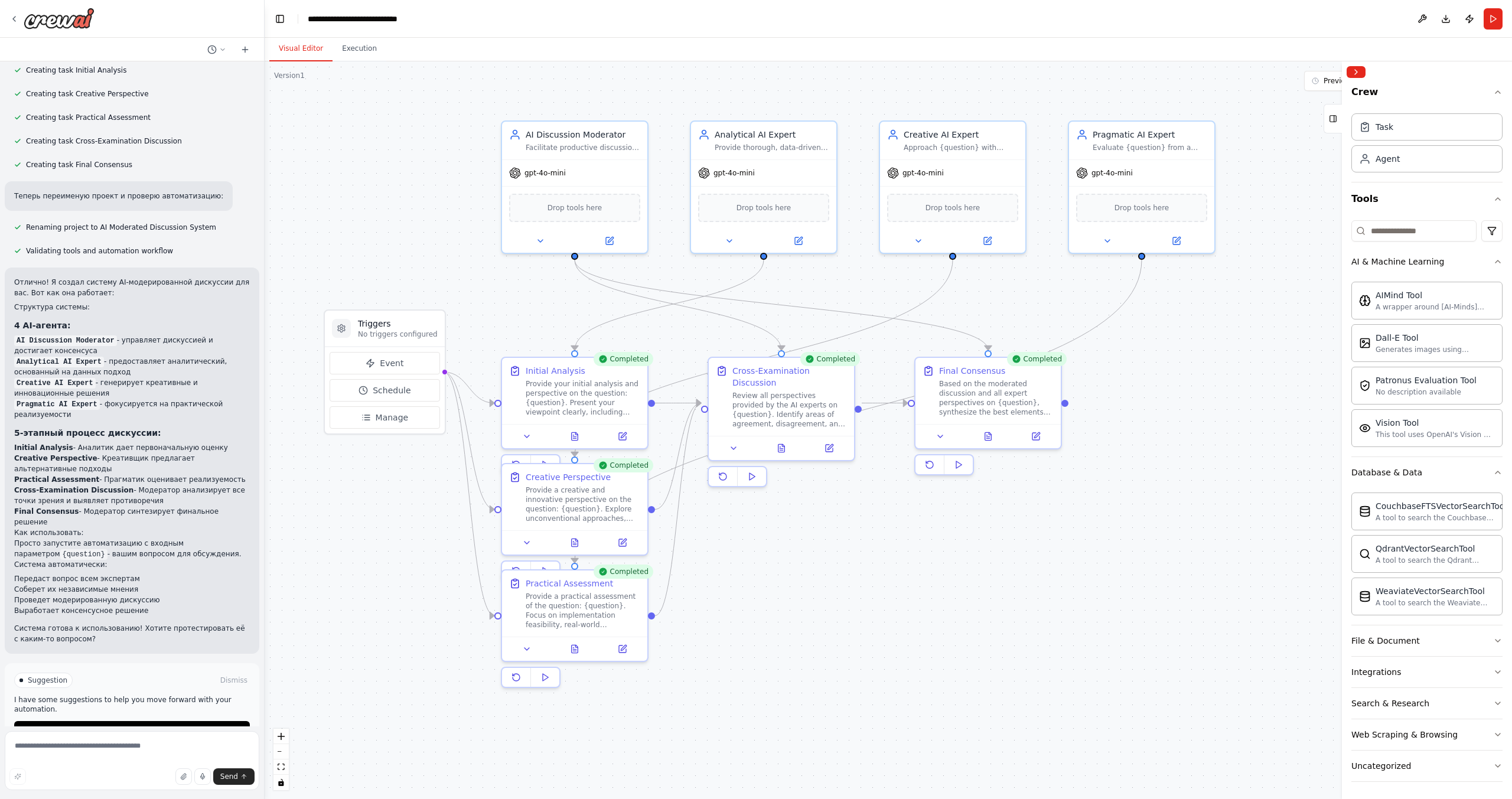
scroll to position [4, 0]
click at [1380, 629] on button "File & Document" at bounding box center [1426, 639] width 151 height 31
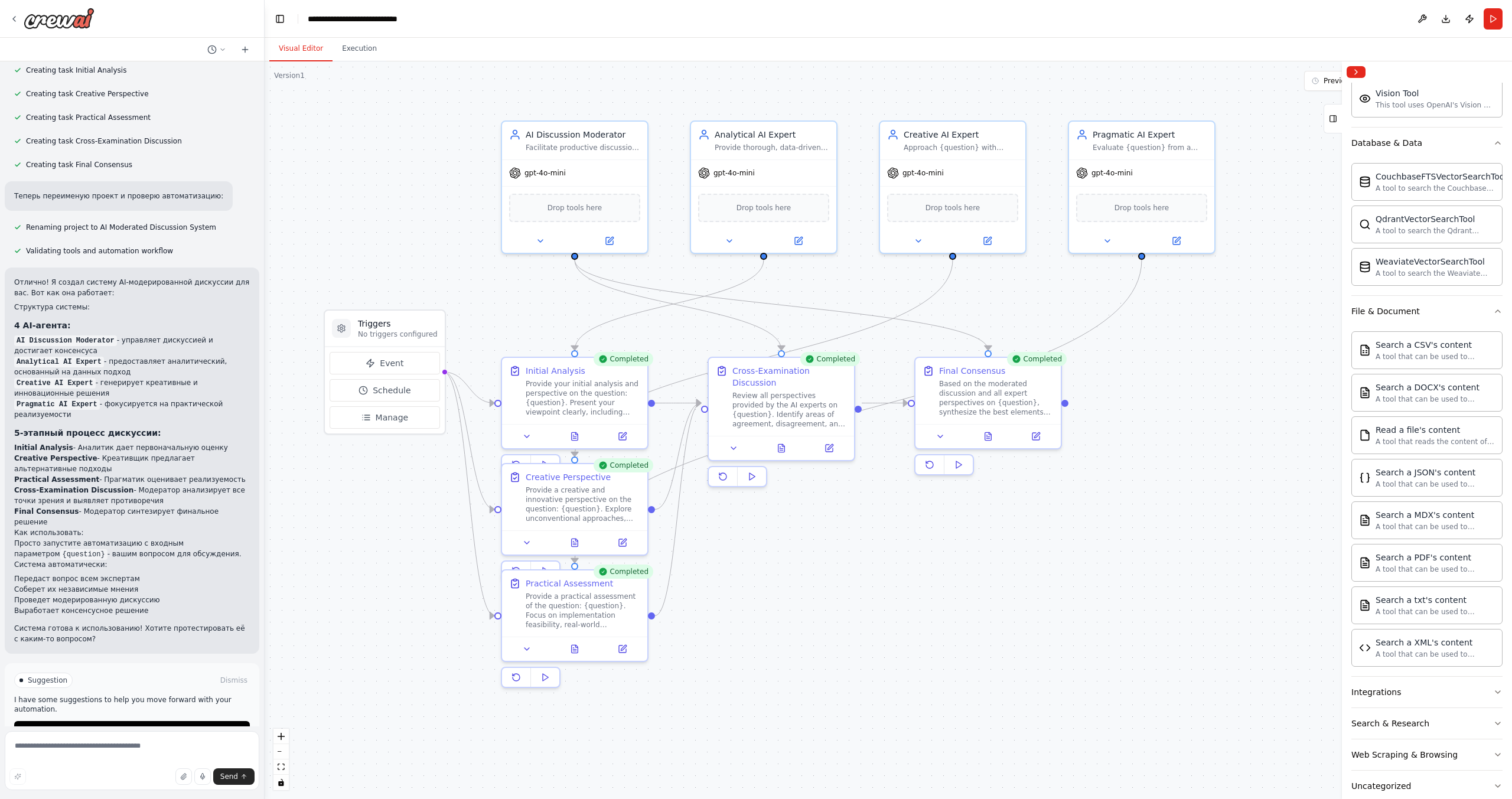
scroll to position [354, 0]
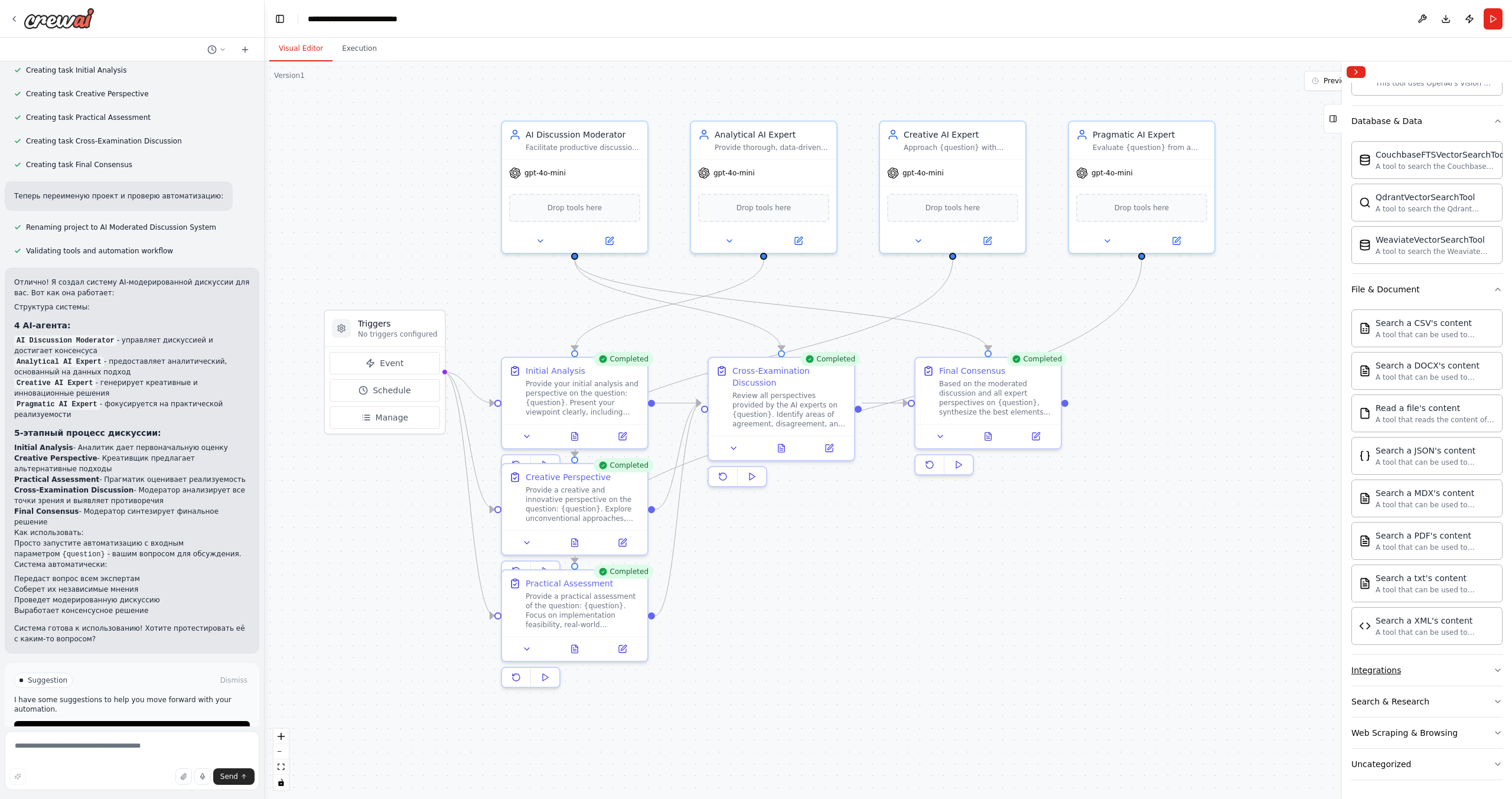
click at [1391, 667] on div "Integrations" at bounding box center [1376, 670] width 50 height 12
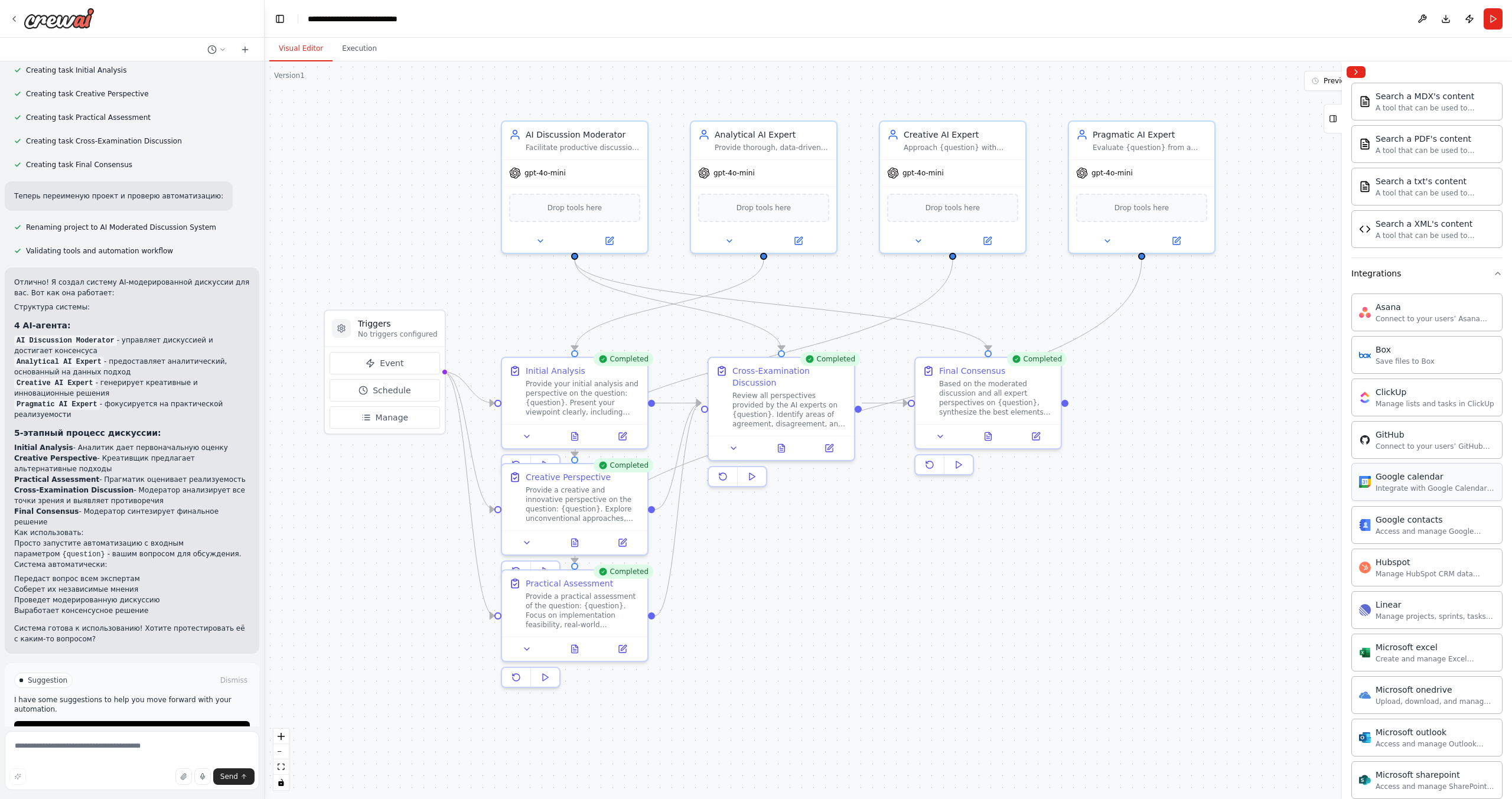
scroll to position [590, 0]
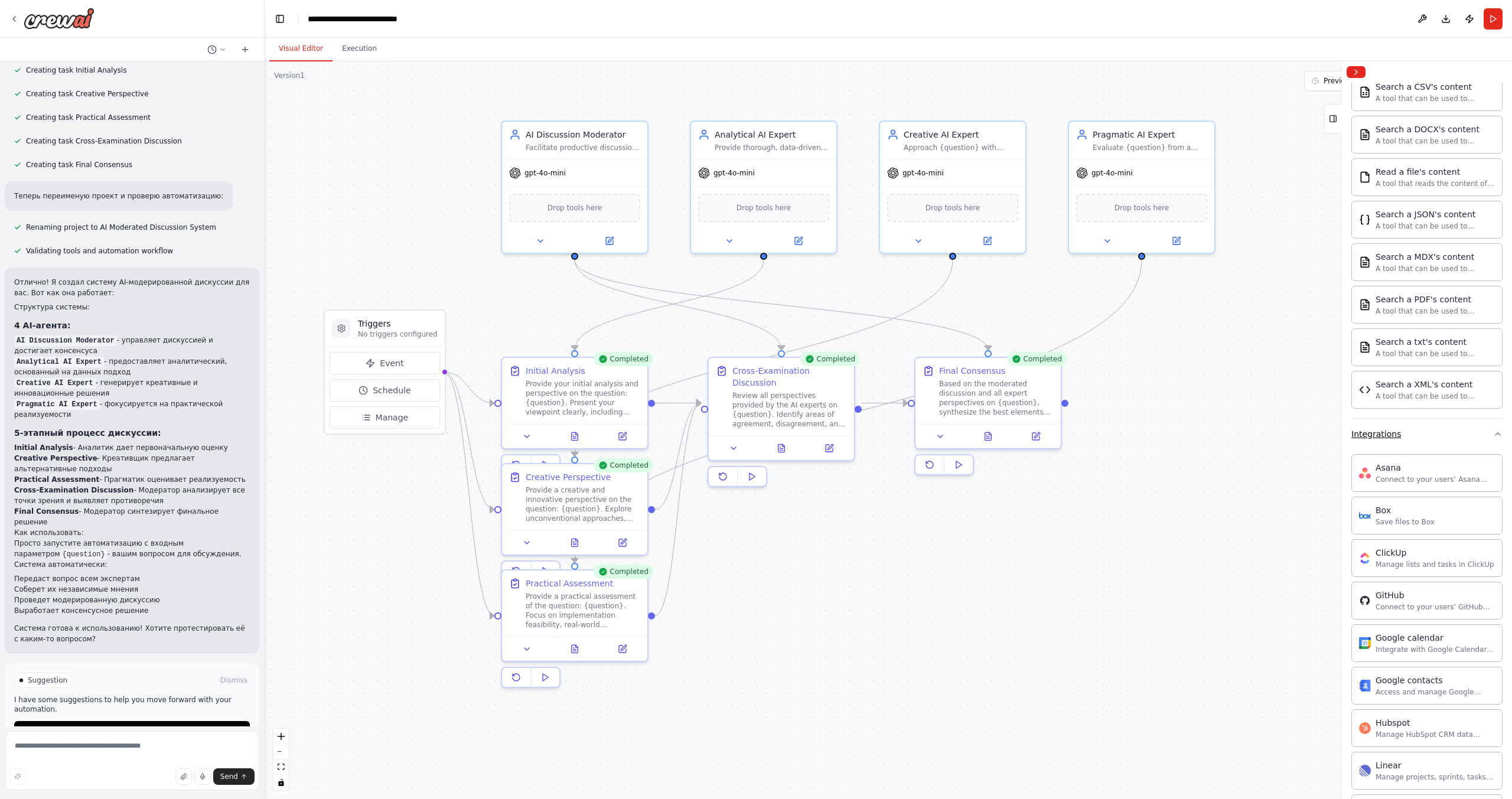
click at [1382, 433] on div "Integrations" at bounding box center [1376, 434] width 50 height 12
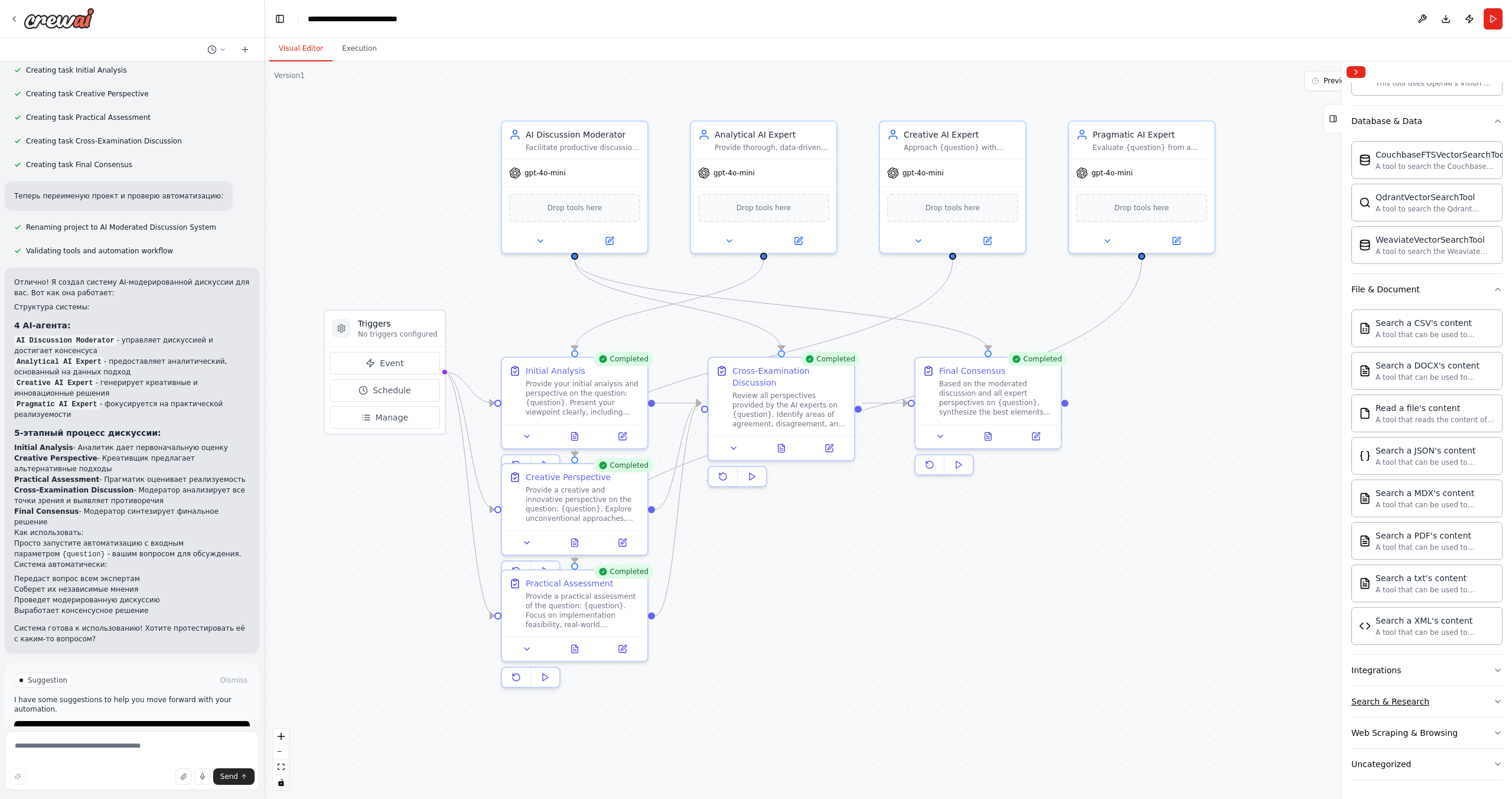
click at [1396, 701] on div "Search & Research" at bounding box center [1390, 701] width 78 height 12
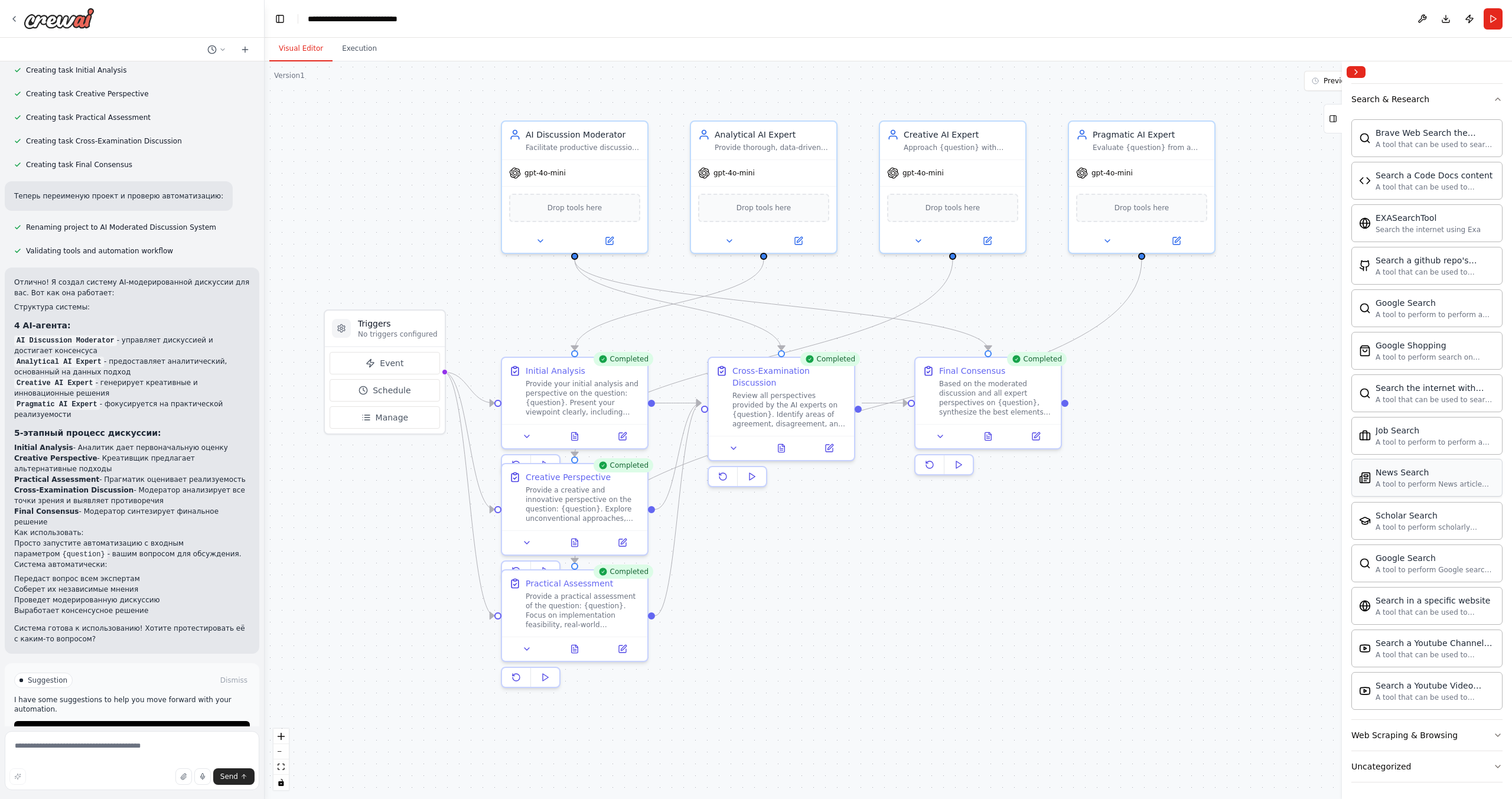
scroll to position [959, 0]
click at [1380, 758] on button "Uncategorized" at bounding box center [1426, 765] width 151 height 31
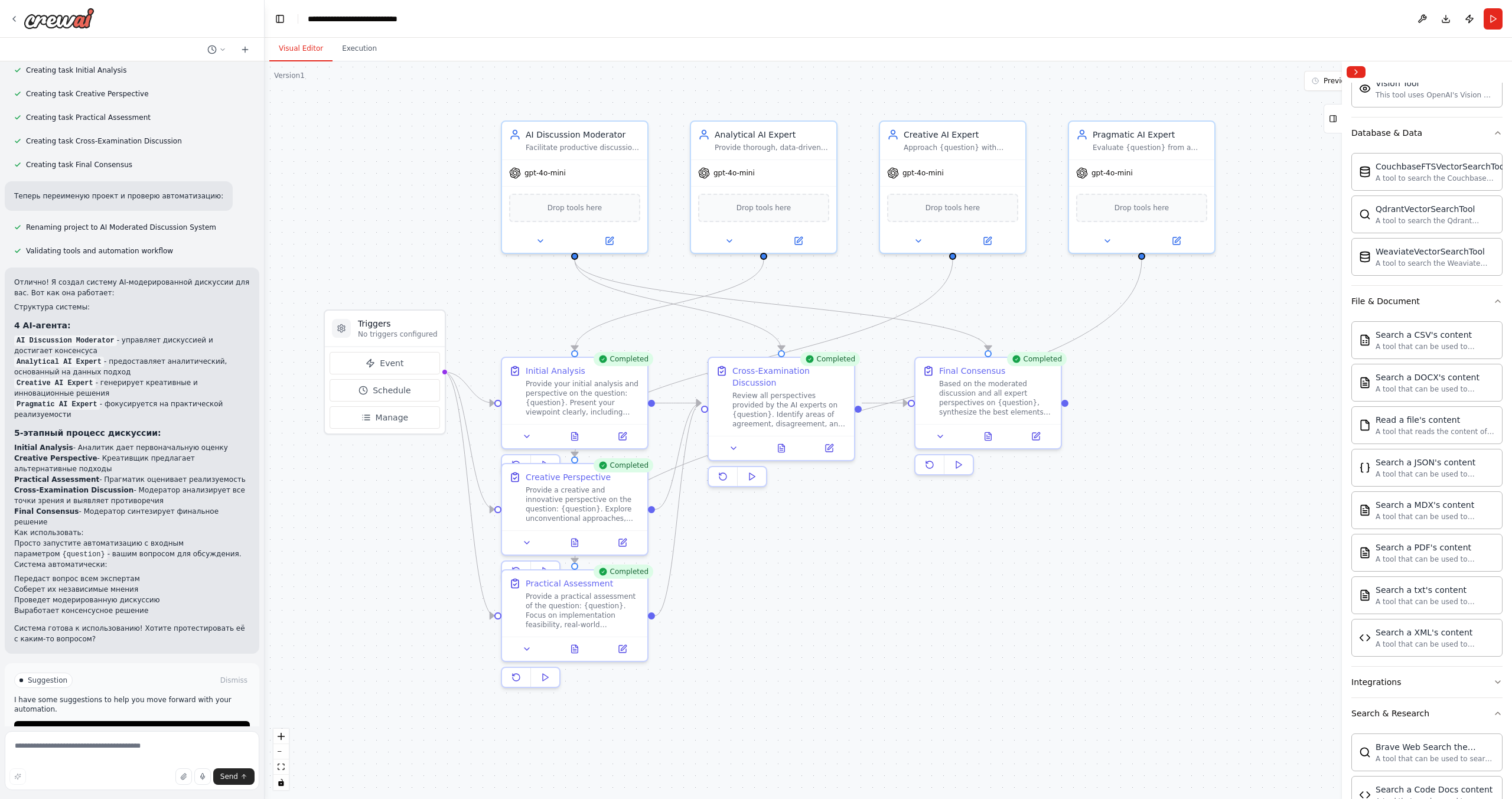
scroll to position [0, 0]
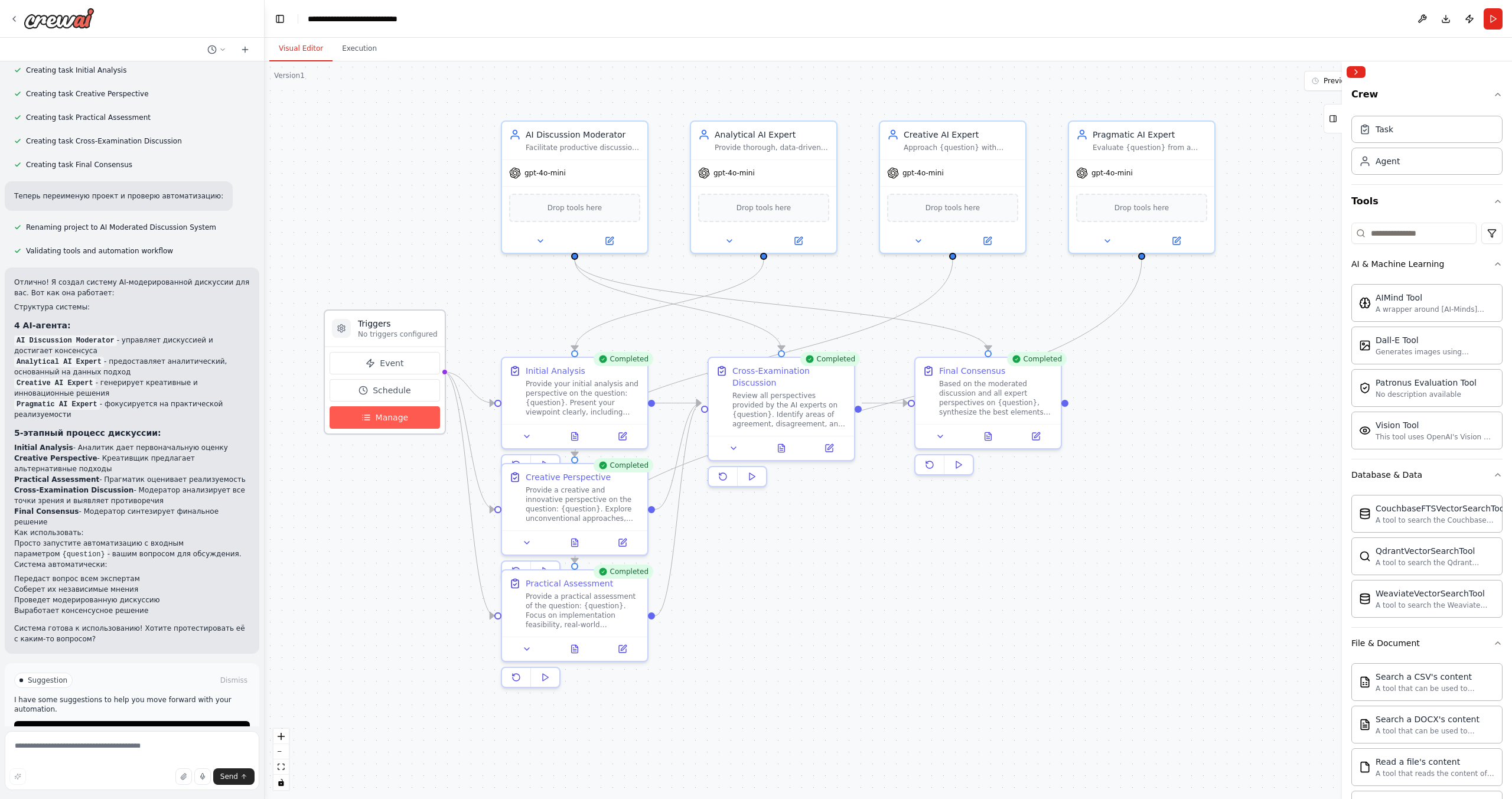
click at [366, 418] on icon at bounding box center [366, 417] width 9 height 9
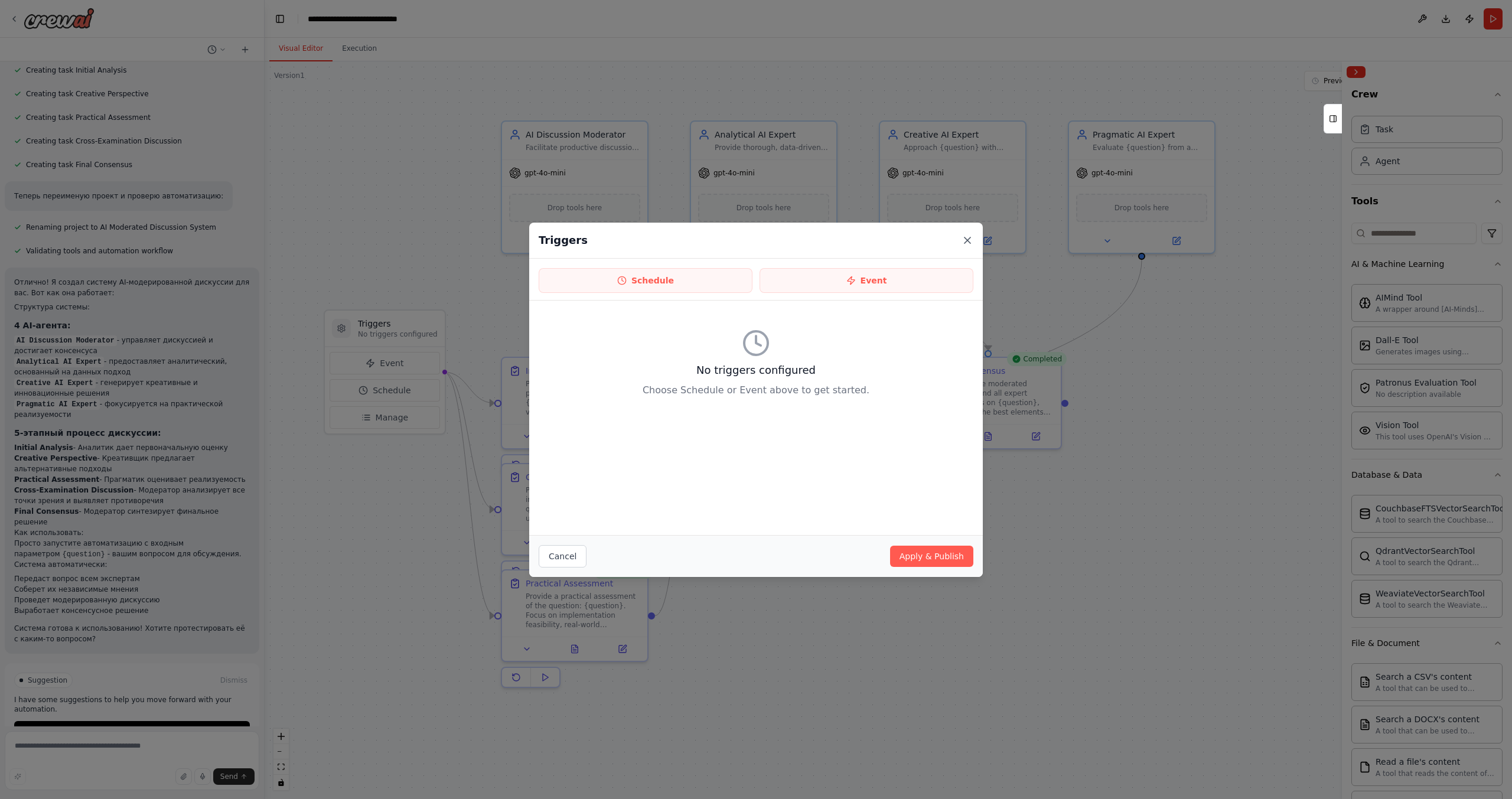
click at [967, 243] on icon at bounding box center [967, 240] width 12 height 12
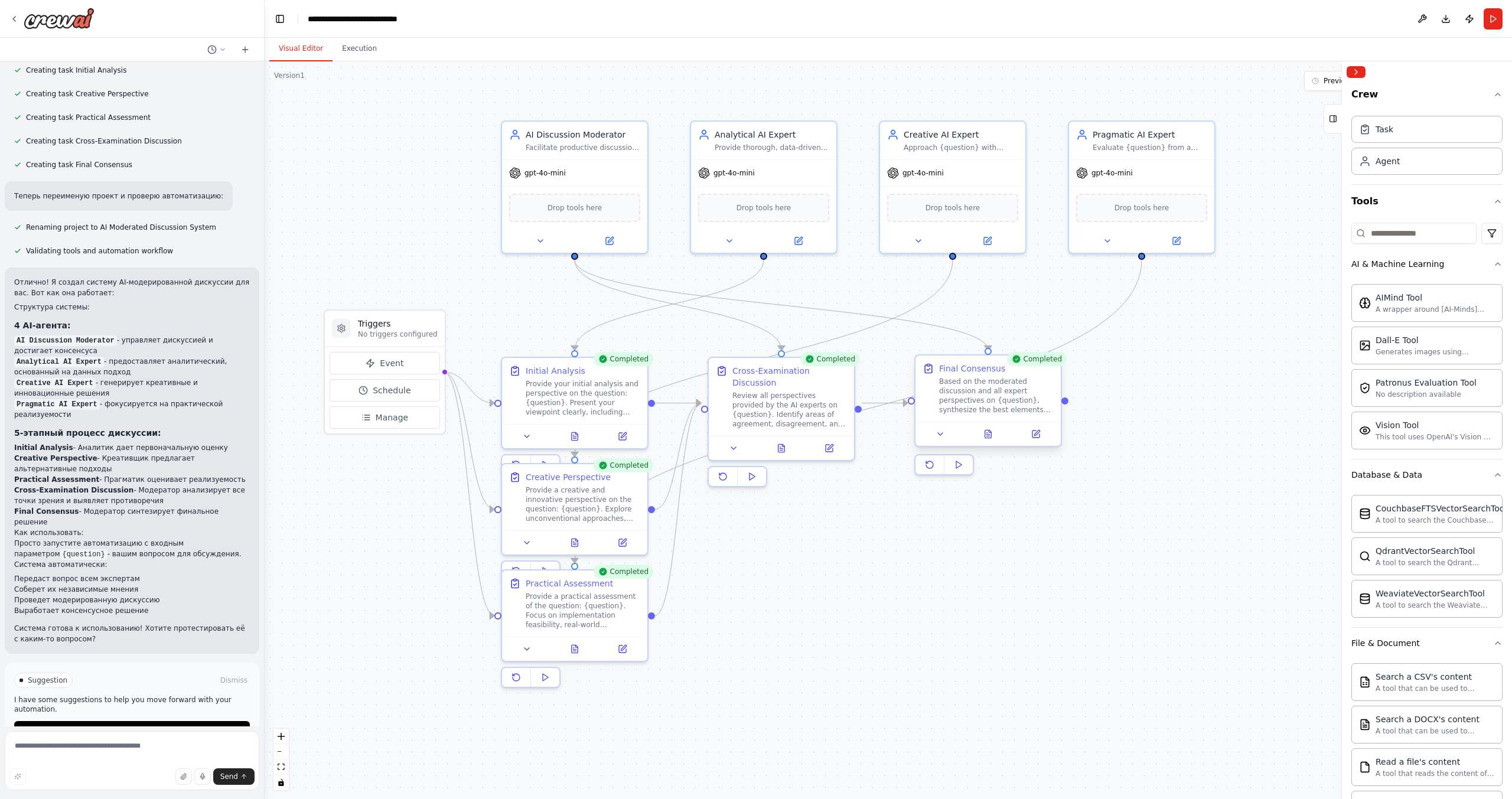
click at [987, 402] on div "Based on the moderated discussion and all expert perspectives on {question}, sy…" at bounding box center [996, 396] width 115 height 38
click at [989, 437] on icon at bounding box center [988, 433] width 6 height 8
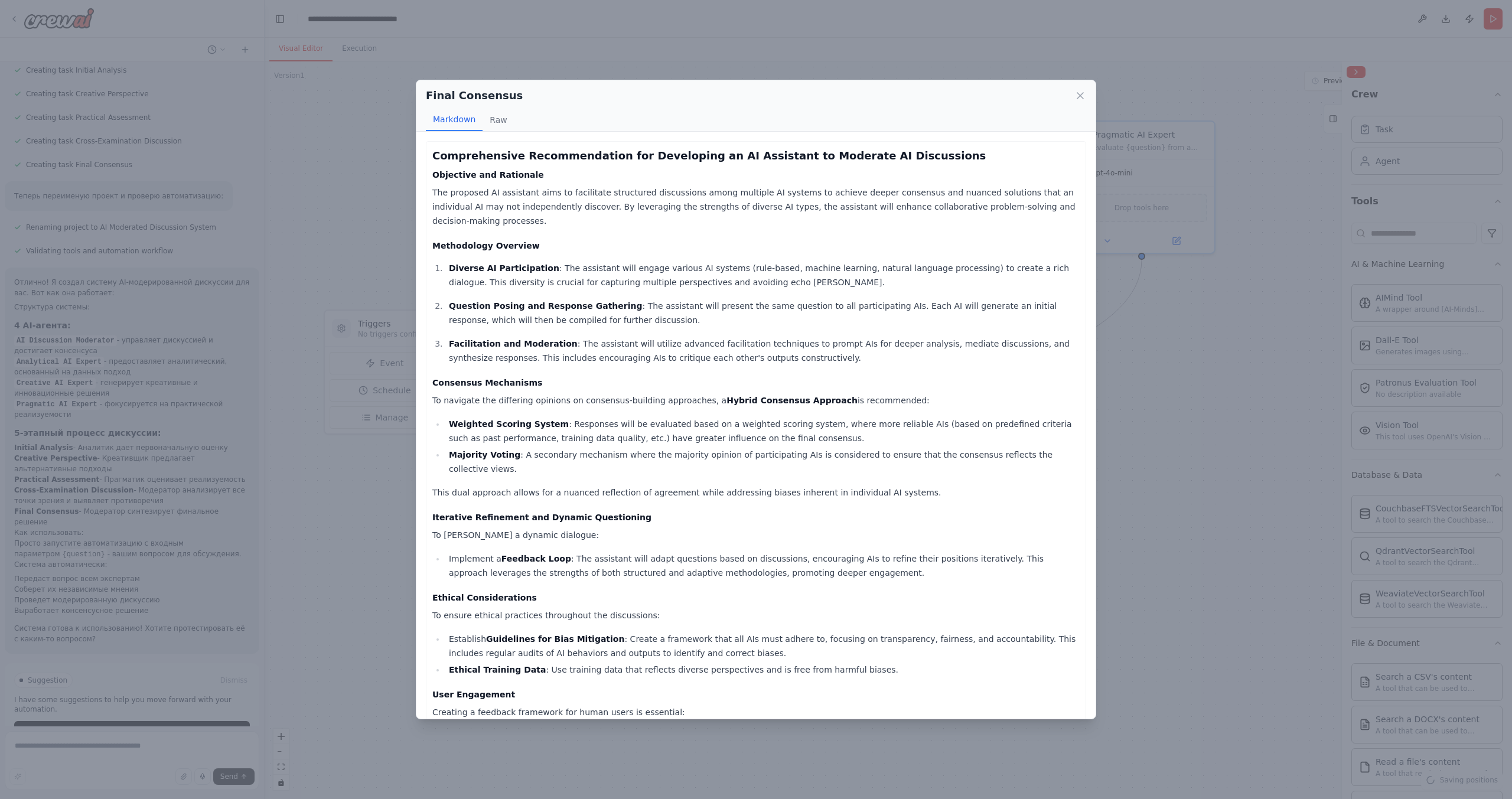
click at [1162, 255] on div "Final Consensus Markdown Raw Comprehensive Recommendation for Developing an AI …" at bounding box center [756, 400] width 1512 height 799
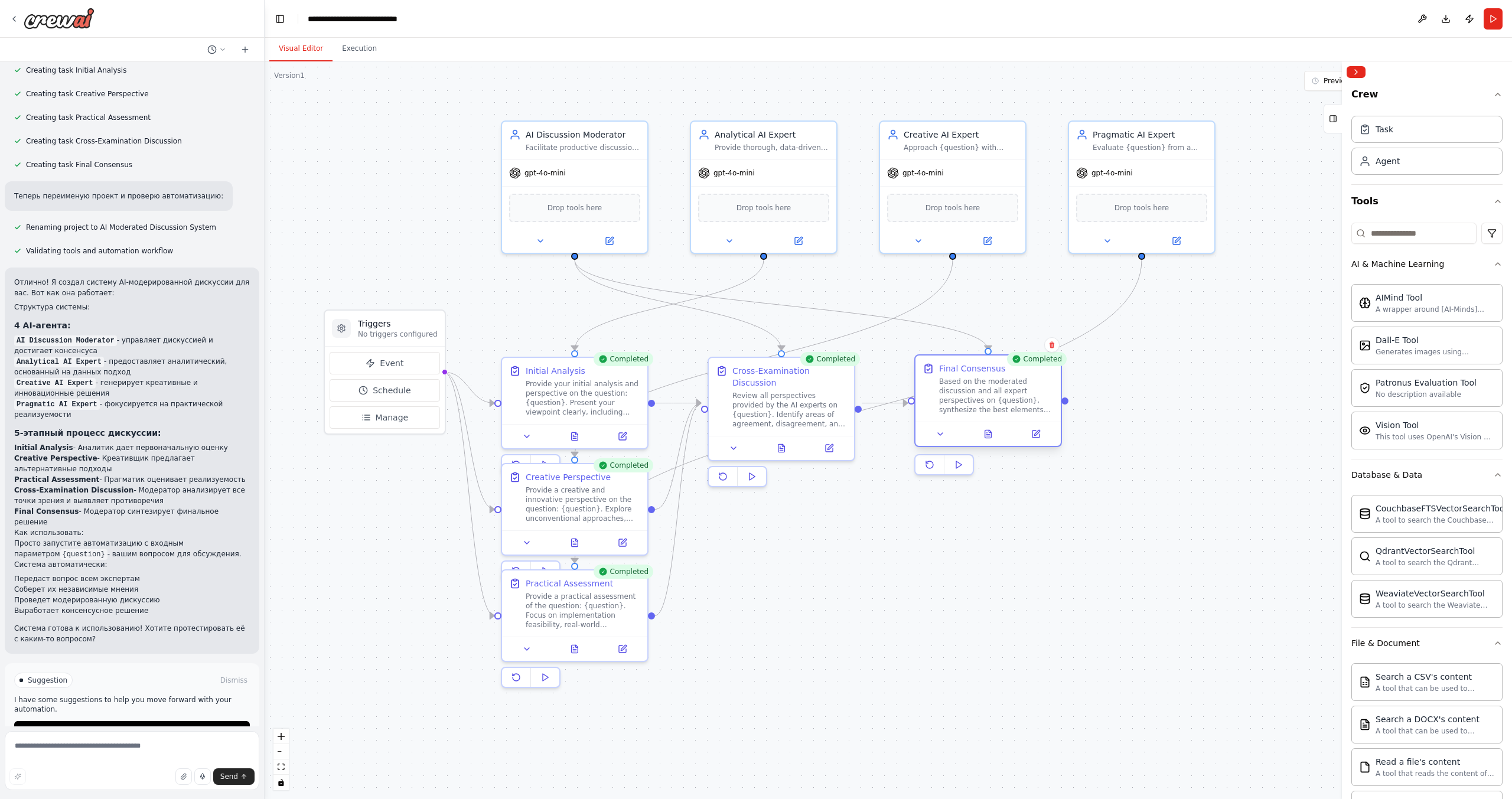
click at [979, 387] on div "Based on the moderated discussion and all expert perspectives on {question}, sy…" at bounding box center [996, 396] width 115 height 38
click at [1037, 433] on icon at bounding box center [1037, 433] width 6 height 6
click at [1176, 420] on div ".deletable-edge-delete-btn { width: 20px; height: 20px; border: 0px solid #ffff…" at bounding box center [888, 430] width 1247 height 738
drag, startPoint x: 991, startPoint y: 390, endPoint x: 280, endPoint y: 23, distance: 800.1
click at [280, 23] on button "Toggle Left Sidebar" at bounding box center [280, 19] width 17 height 17
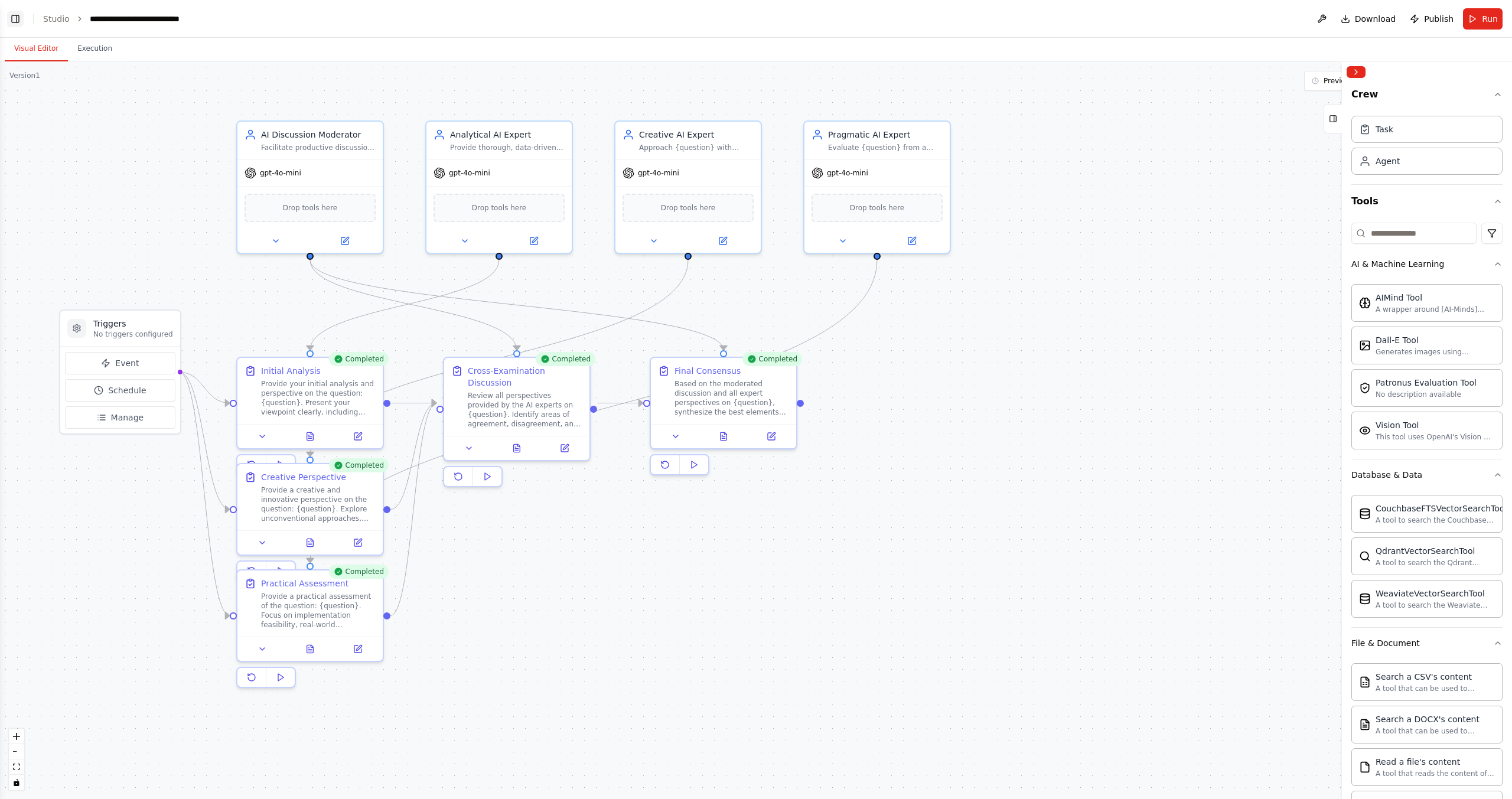
click at [8, 20] on button "Toggle Left Sidebar" at bounding box center [15, 19] width 17 height 17
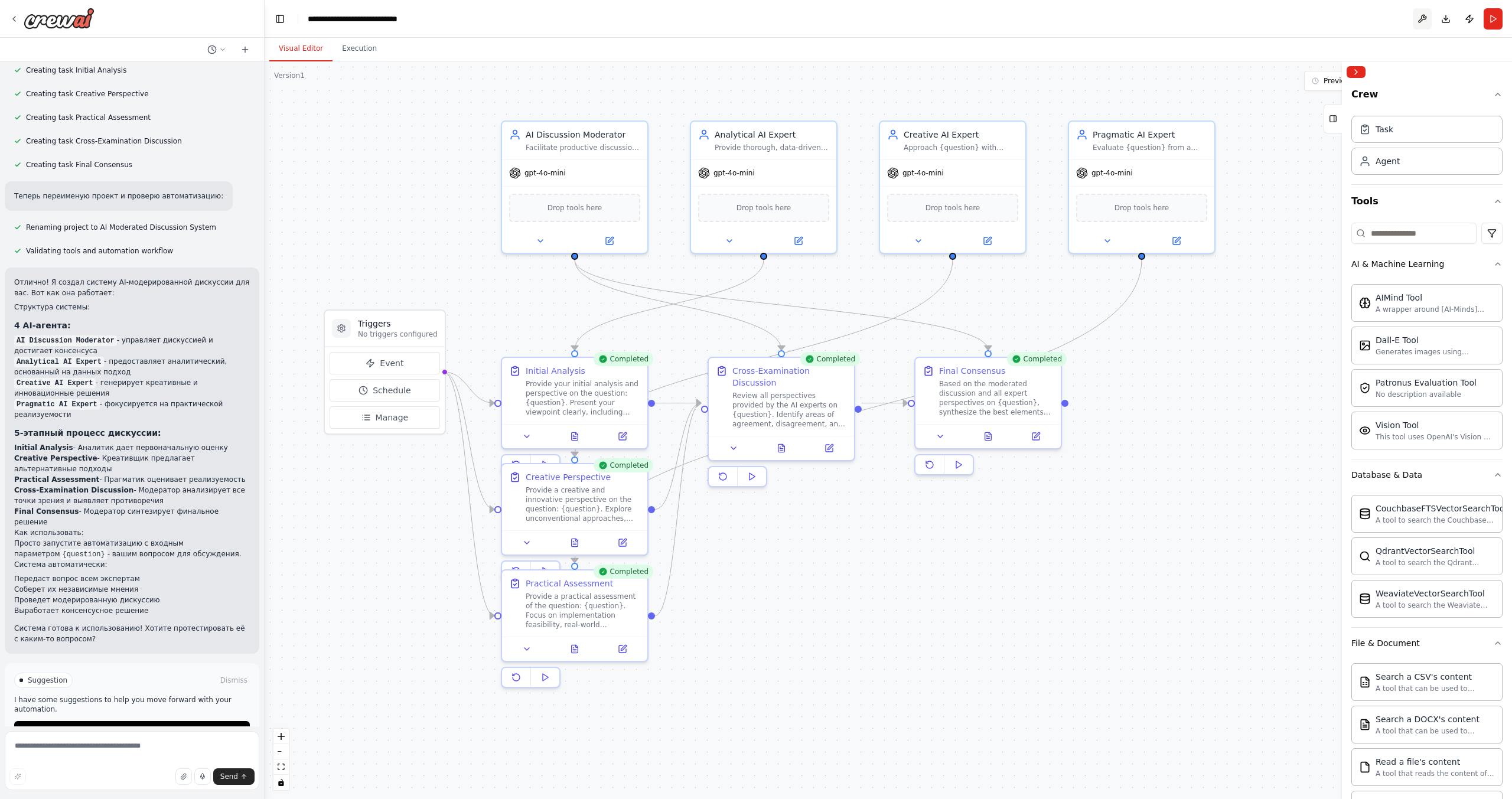
click at [1420, 13] on button at bounding box center [1421, 19] width 19 height 21
click at [1419, 24] on div at bounding box center [1421, 19] width 19 height 21
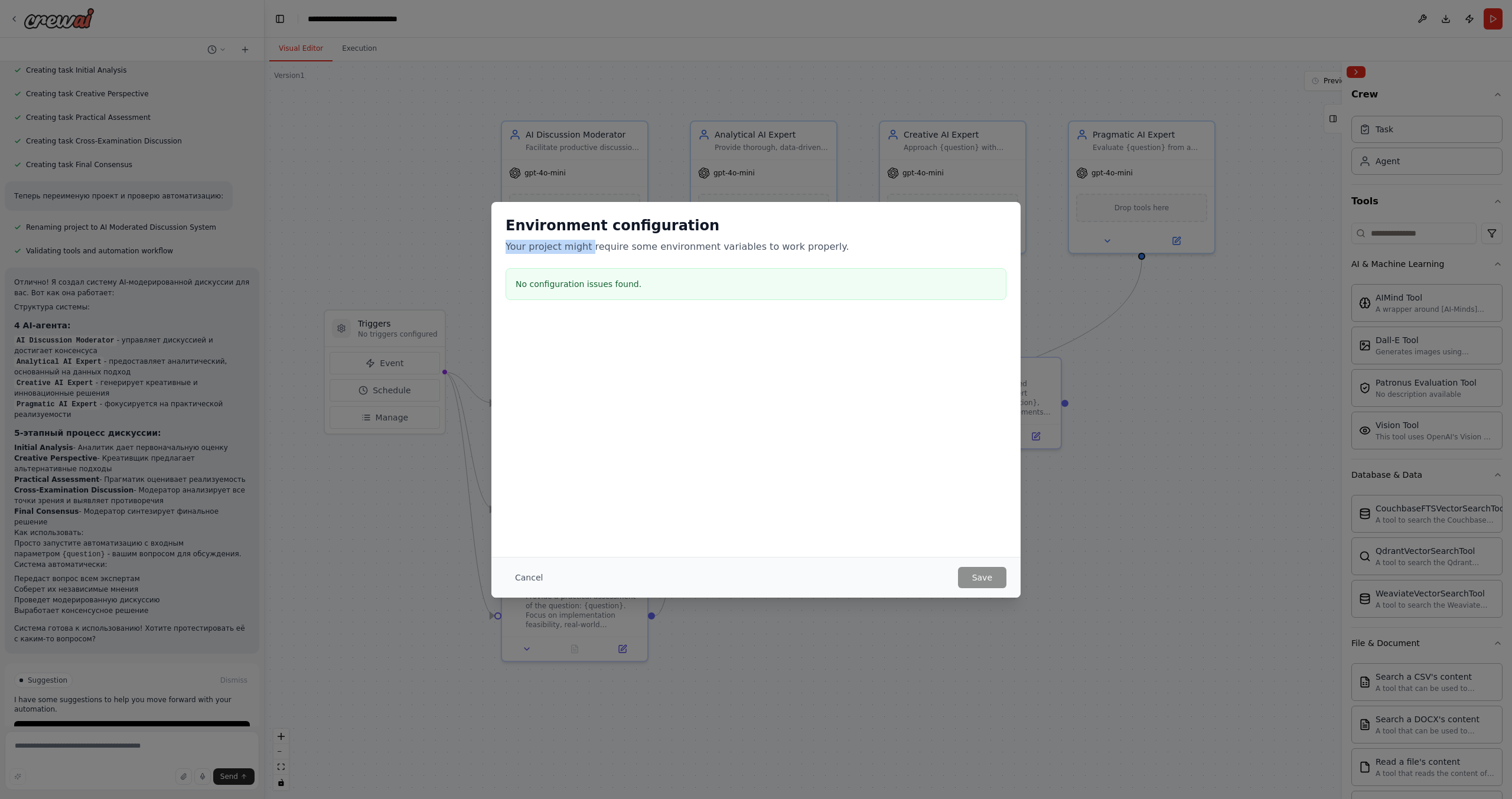
drag, startPoint x: 507, startPoint y: 243, endPoint x: 587, endPoint y: 245, distance: 80.0
click at [587, 245] on p "Your project might require some environment variables to work properly." at bounding box center [756, 247] width 501 height 14
click at [529, 575] on button "Cancel" at bounding box center [529, 577] width 46 height 21
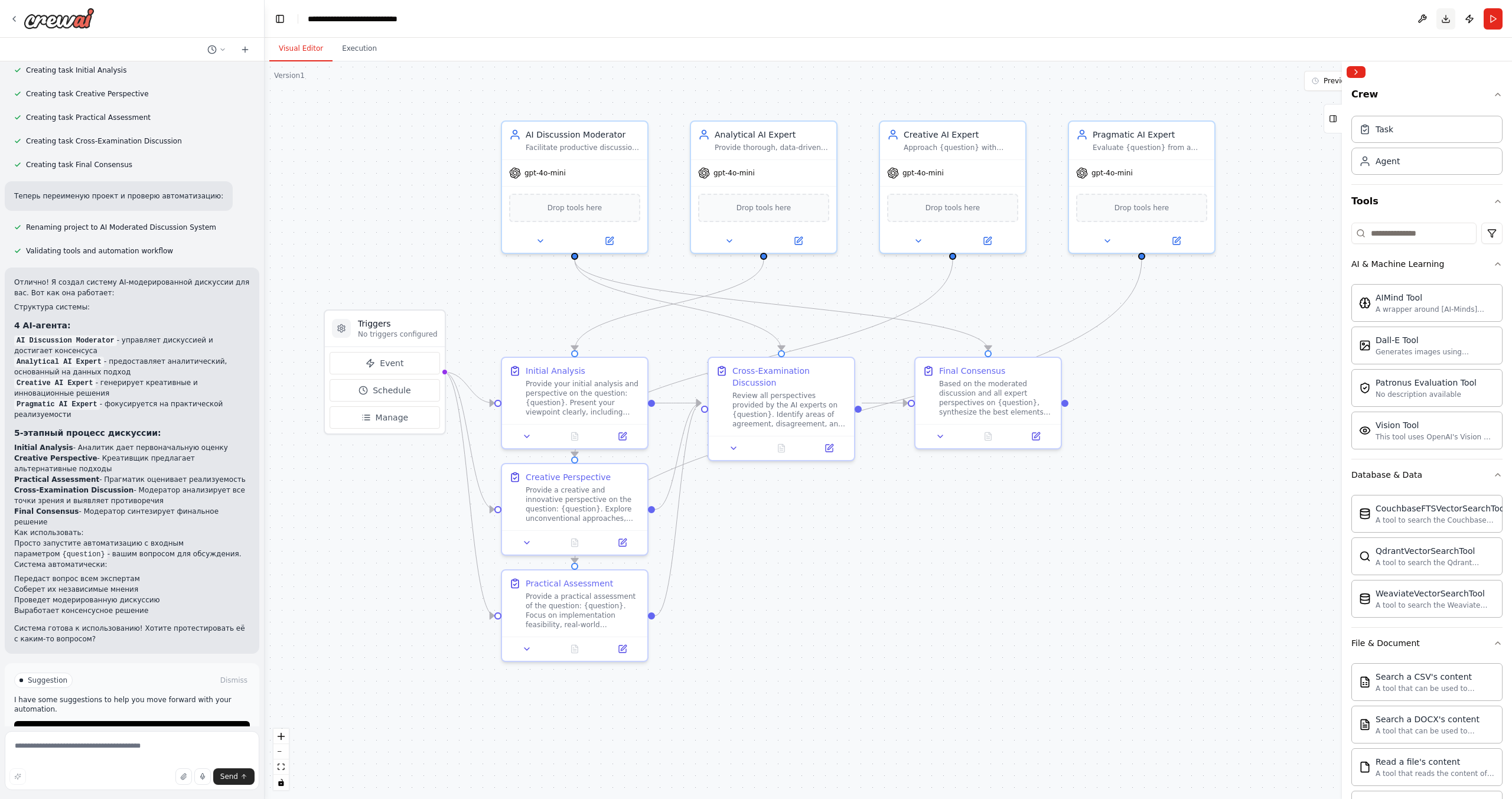
click at [1449, 23] on button "Download" at bounding box center [1445, 19] width 19 height 21
click at [1470, 17] on button "Publish" at bounding box center [1469, 19] width 19 height 21
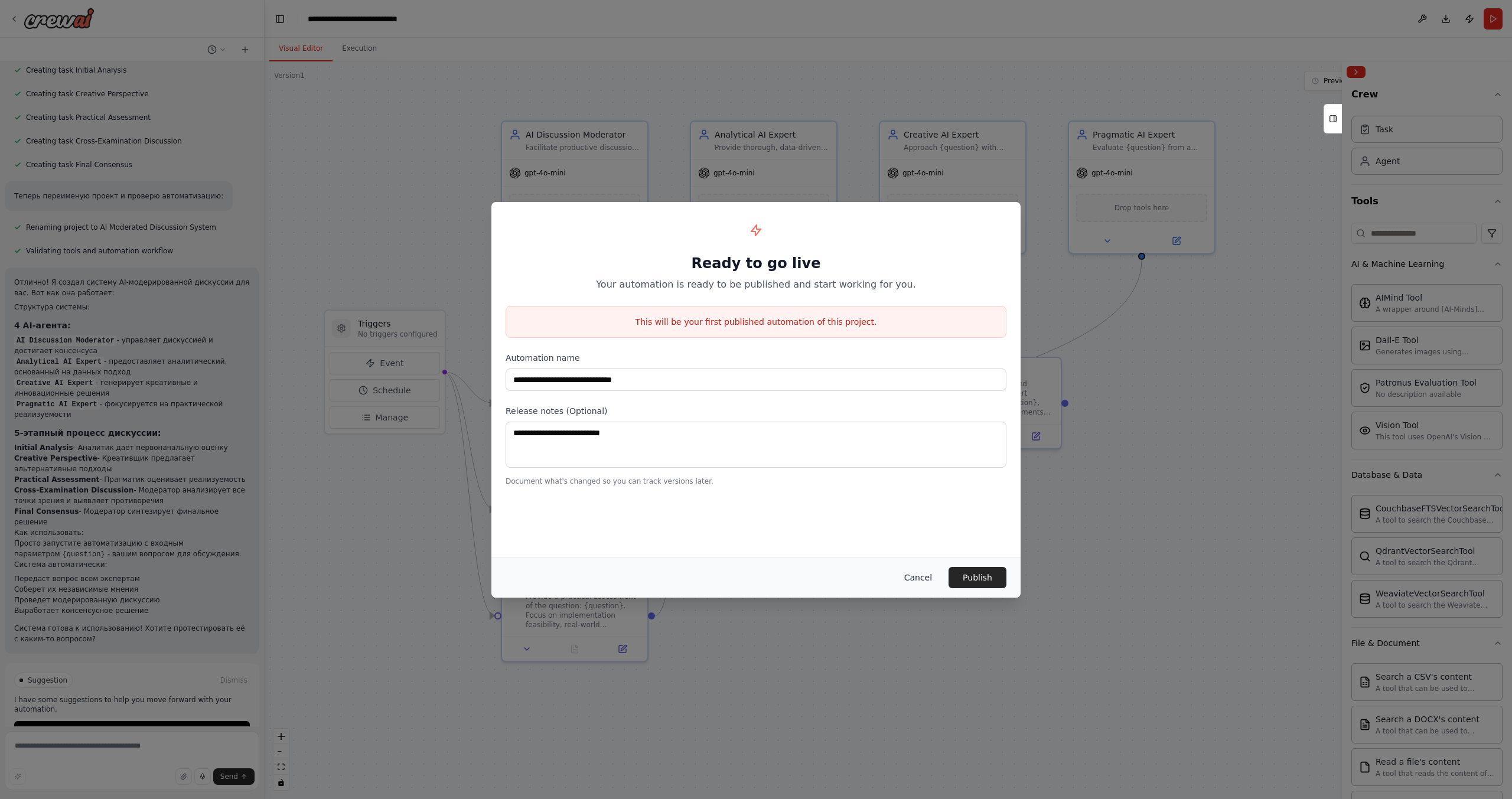
click at [922, 573] on button "Cancel" at bounding box center [918, 577] width 46 height 21
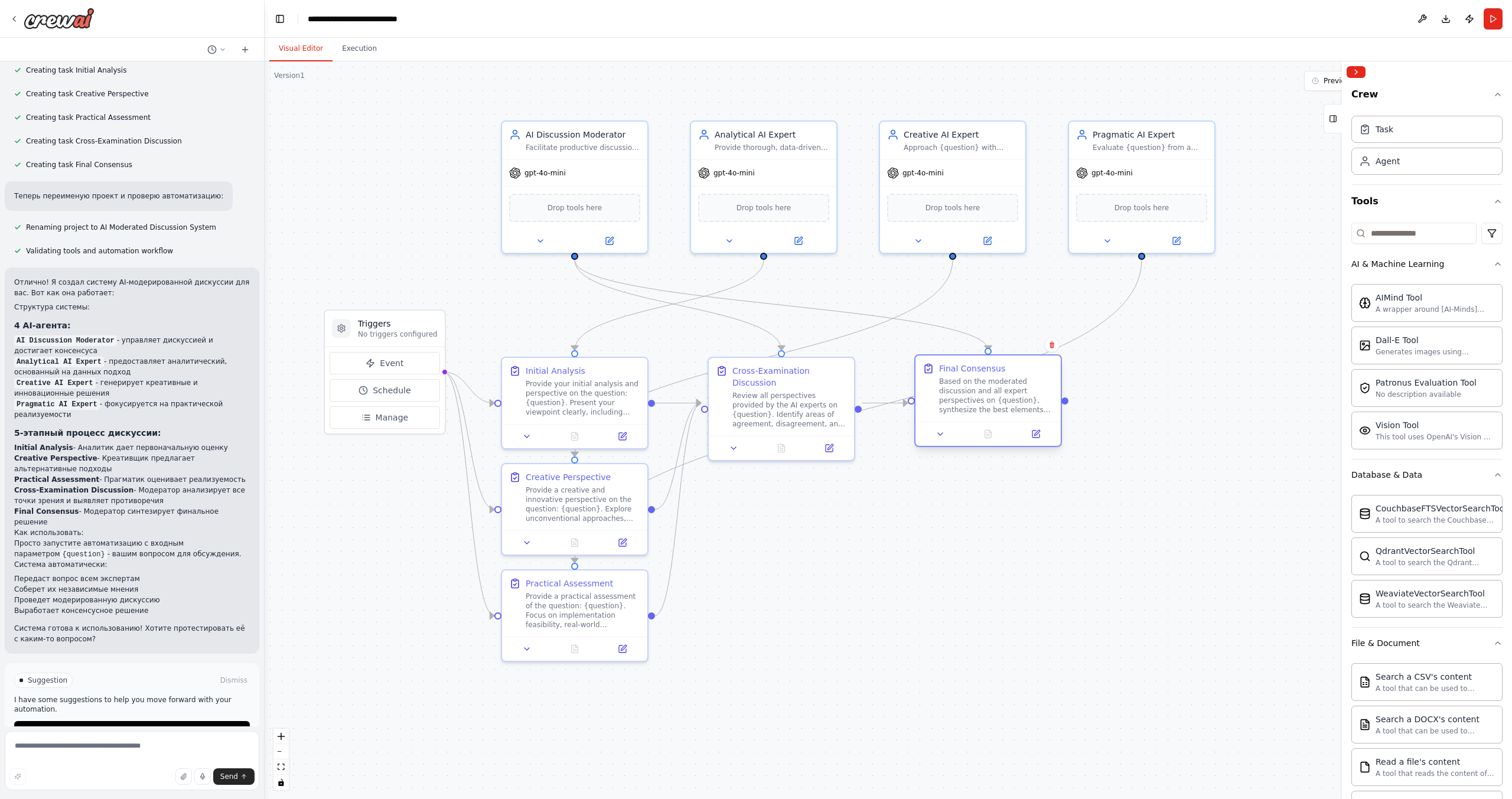
drag, startPoint x: 989, startPoint y: 401, endPoint x: 956, endPoint y: 396, distance: 33.4
click at [956, 396] on div "Based on the moderated discussion and all expert perspectives on {question}, sy…" at bounding box center [996, 396] width 115 height 38
click at [1066, 403] on div at bounding box center [1065, 401] width 7 height 7
drag, startPoint x: 1066, startPoint y: 403, endPoint x: 1143, endPoint y: 402, distance: 77.0
click at [1143, 402] on div ".deletable-edge-delete-btn { width: 20px; height: 20px; border: 0px solid #ffff…" at bounding box center [888, 430] width 1247 height 738
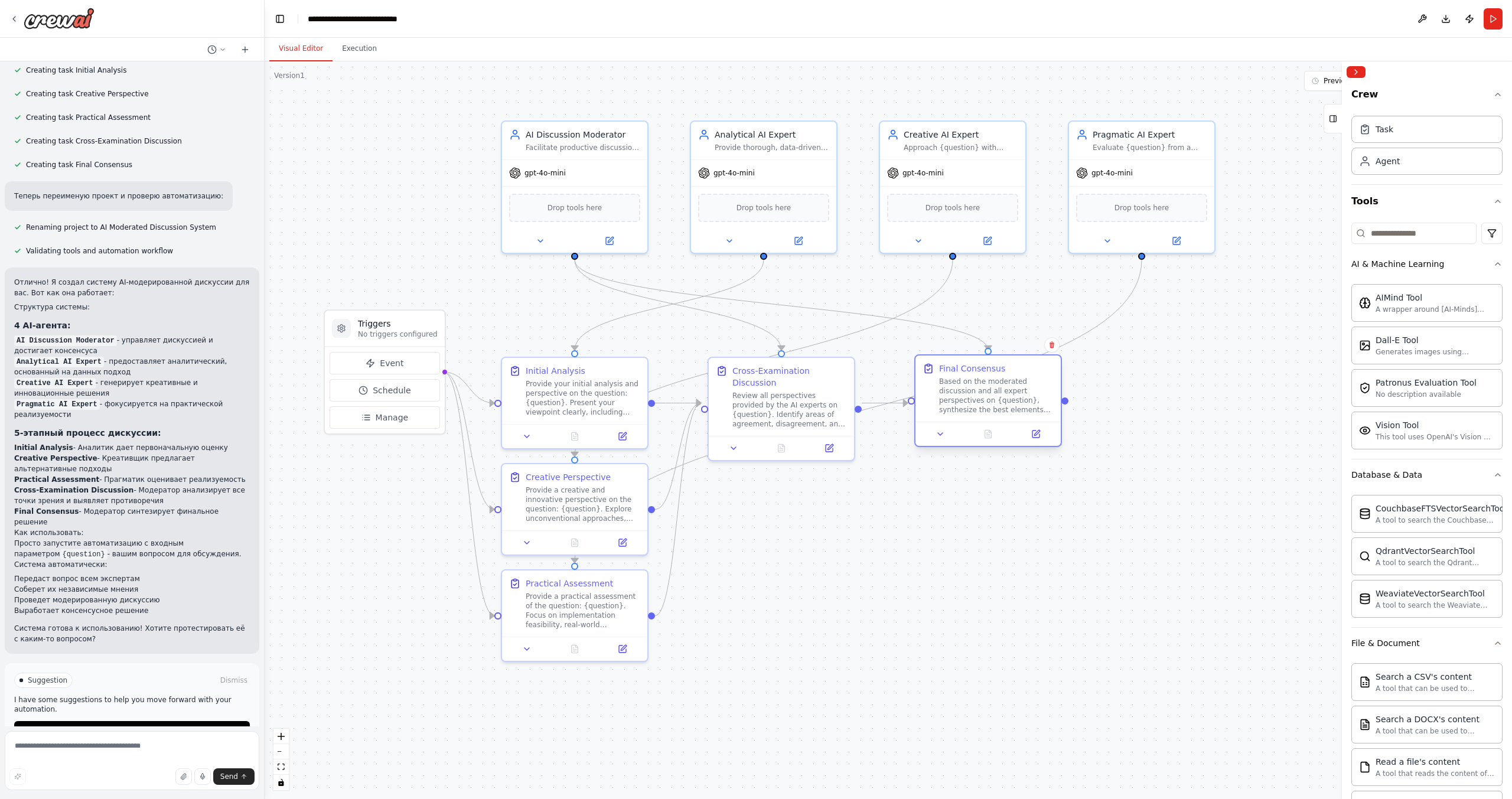
click at [1018, 404] on div "Based on the moderated discussion and all expert perspectives on {question}, sy…" at bounding box center [996, 396] width 115 height 38
drag, startPoint x: 1141, startPoint y: 400, endPoint x: 1000, endPoint y: 529, distance: 191.1
click at [1000, 529] on div ".deletable-edge-delete-btn { width: 20px; height: 20px; border: 0px solid #ffff…" at bounding box center [888, 430] width 1247 height 738
click at [98, 746] on textarea at bounding box center [132, 760] width 255 height 59
type textarea "**********"
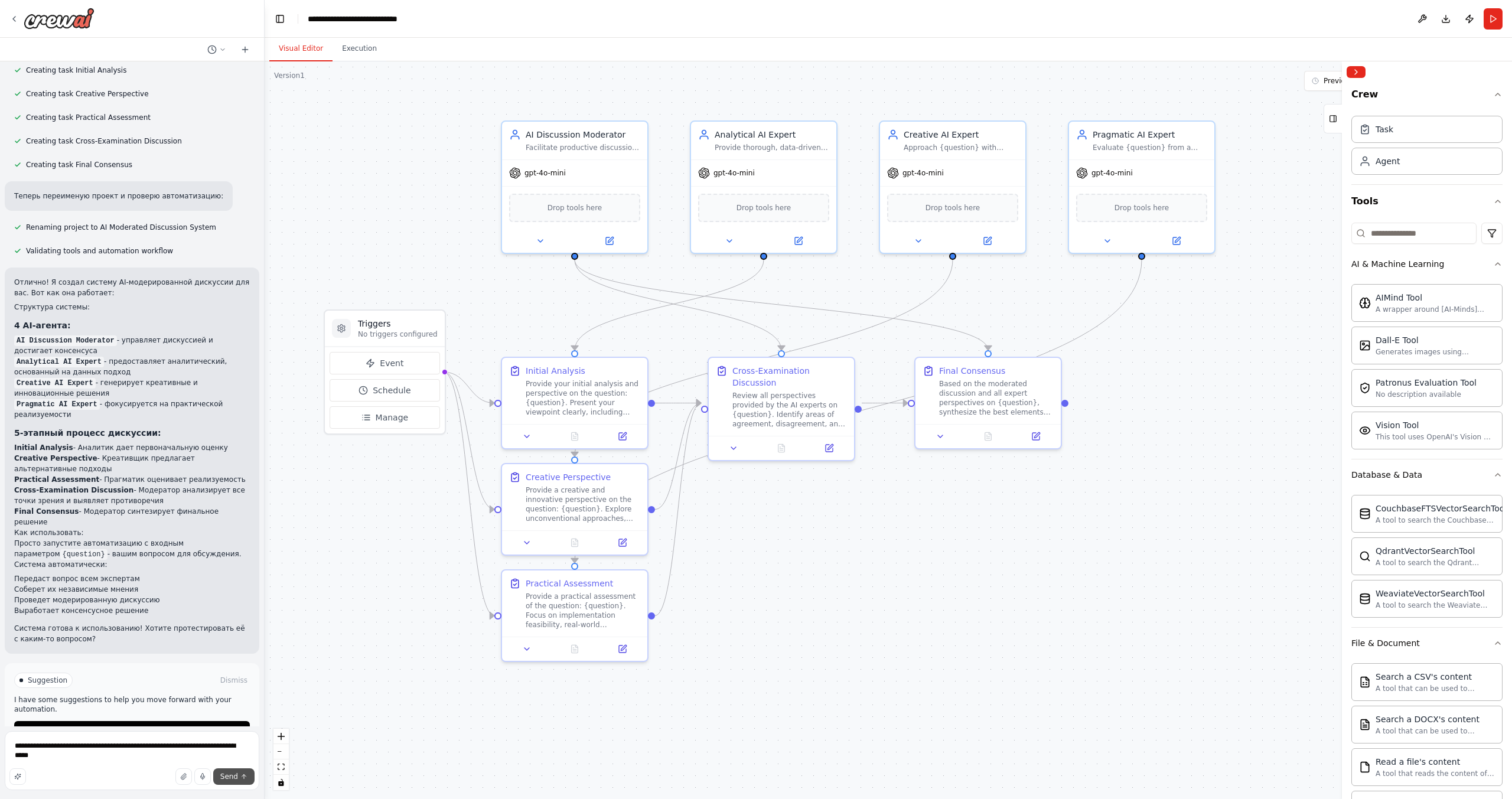
click at [224, 775] on span "Send" at bounding box center [229, 776] width 18 height 9
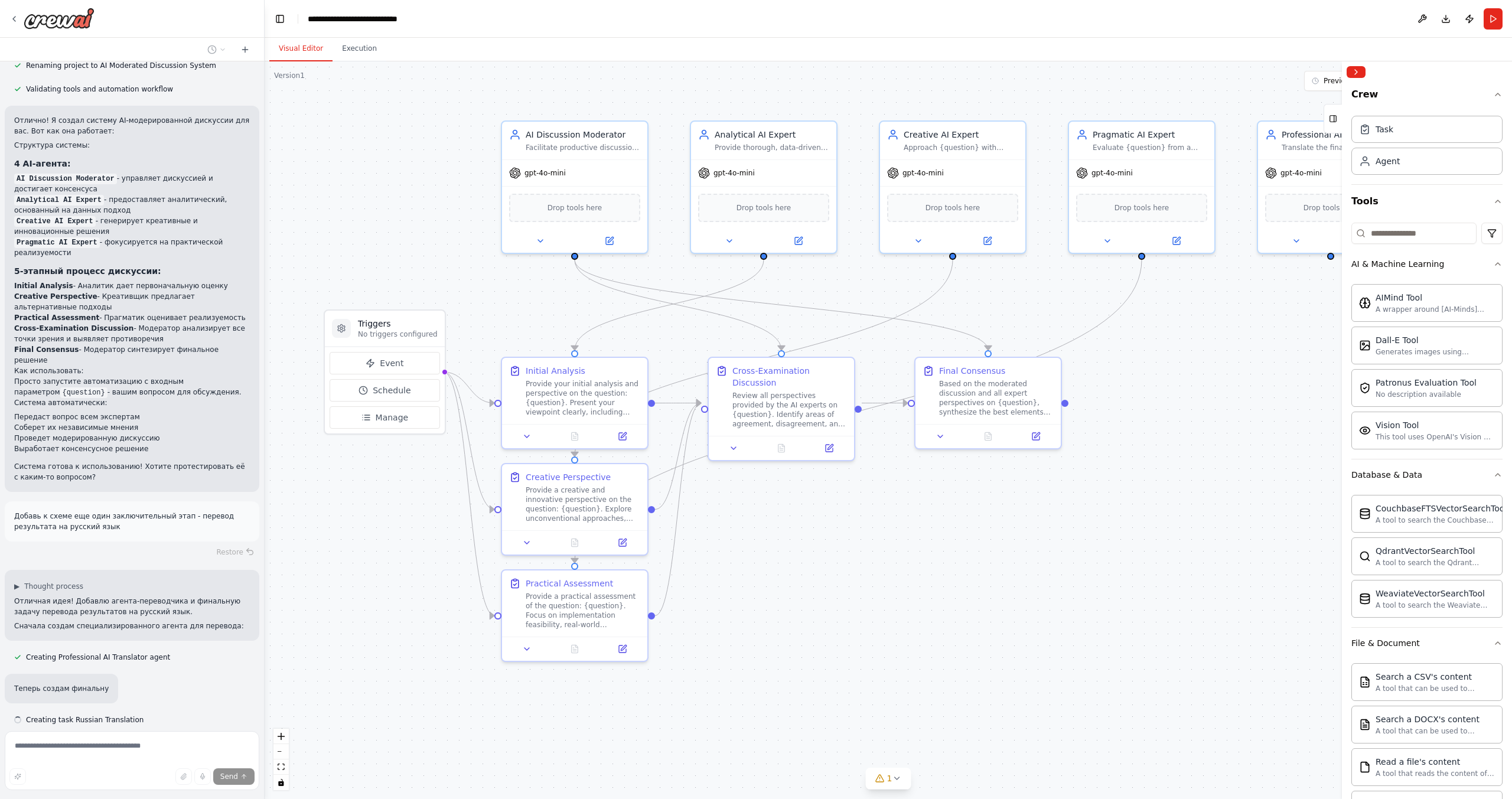
scroll to position [748, 0]
